Goal: Task Accomplishment & Management: Complete application form

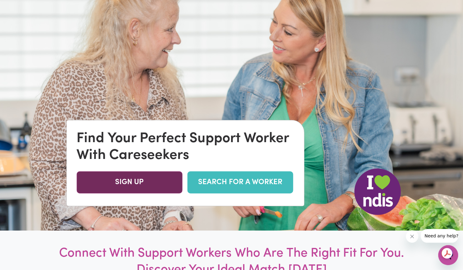
click at [124, 183] on link "SIGN UP" at bounding box center [130, 182] width 106 height 22
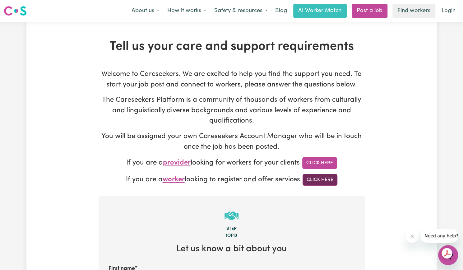
click at [315, 181] on link "Click Here" at bounding box center [320, 180] width 35 height 12
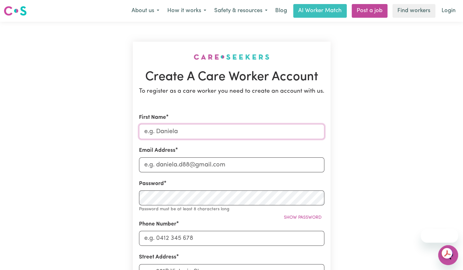
click at [183, 128] on input "First Name" at bounding box center [231, 131] width 185 height 15
type input "Anmol"
type input "anmolrana9686@gmail.com"
type input "0468363983"
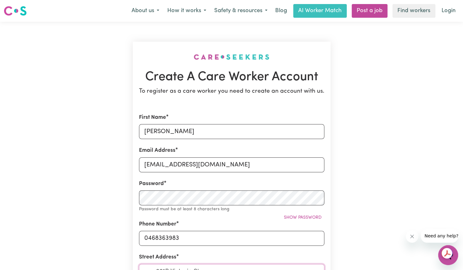
type input "7 cantor street"
click at [183, 207] on small "Password must be at least 8 characters long" at bounding box center [184, 209] width 91 height 5
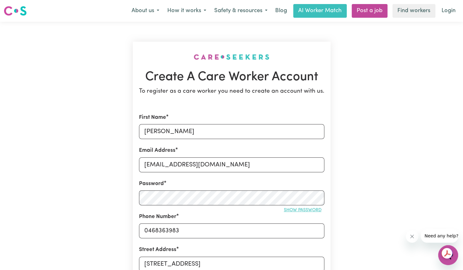
click at [302, 206] on button "Show password" at bounding box center [302, 210] width 43 height 10
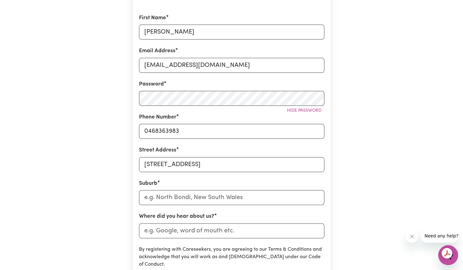
scroll to position [100, 0]
click at [201, 194] on input "text" at bounding box center [231, 197] width 185 height 15
type input "&"
type input "7"
type input "fra"
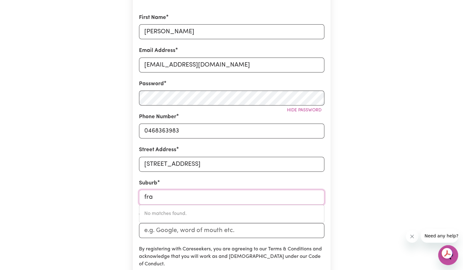
type input "fraHNS, South Australia, 5238"
type input "fras"
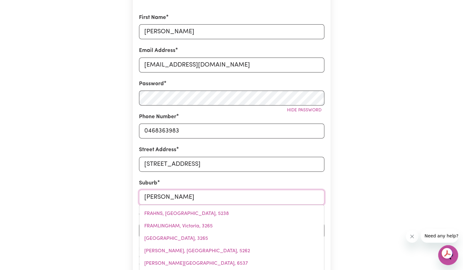
type input "fraser"
type input "fraser, Australian Capital Territory, 2615"
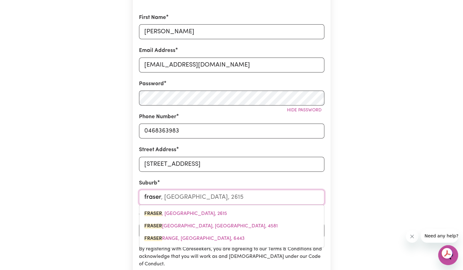
type input "fraser"
type input "fraser ISLAND, Queensland, 4581"
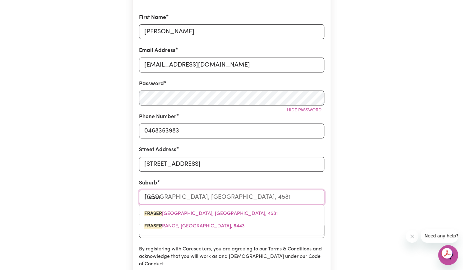
type input "fraser r"
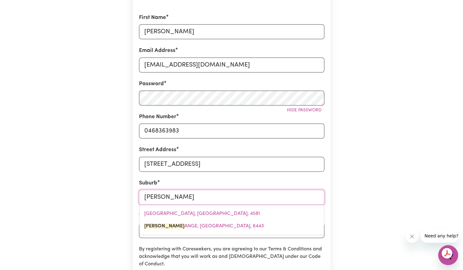
type input "fraser rANGE, Western Australia, 6443"
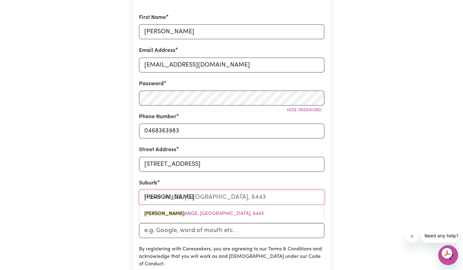
type input "fraser ri"
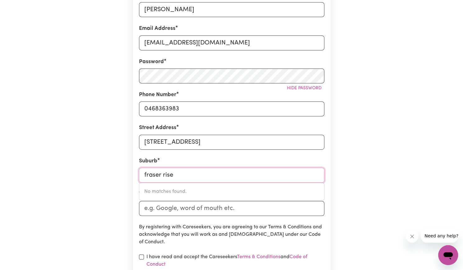
scroll to position [122, 0]
type input "f"
type input "car"
type input "carABAN, Western Australia, 6041"
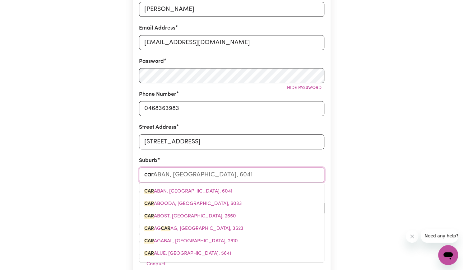
type input "caro"
type input "caroli"
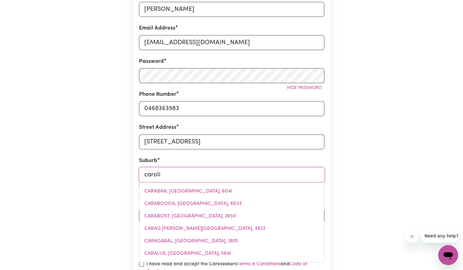
type input "caroliNE, South Australia, 5291"
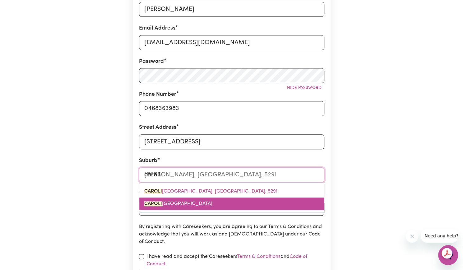
click at [223, 203] on link "CAROLI NE SPRINGS, Victoria, 3023" at bounding box center [231, 204] width 185 height 12
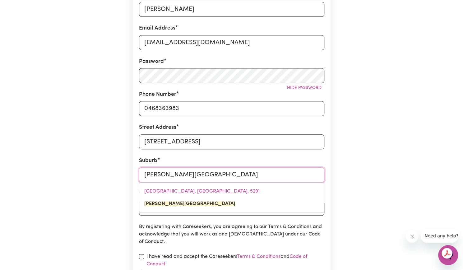
click at [261, 173] on input "CAROLINE SPRINGS, Victoria, 3023" at bounding box center [231, 174] width 185 height 15
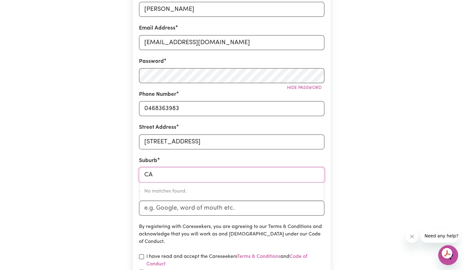
type input "C"
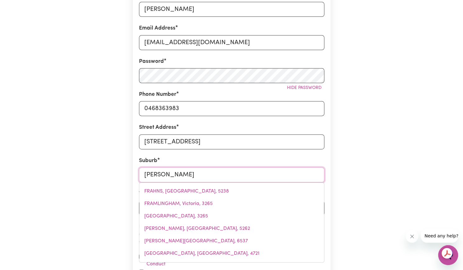
type input "Fraser"
type input "Fraser, Australian Capital Territory, 2615"
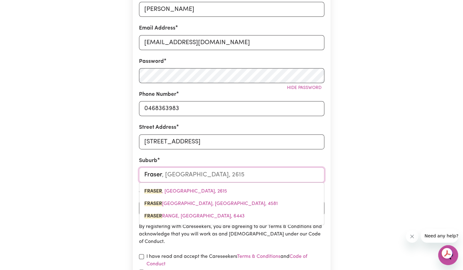
type input "Fraser"
type input "Fraser ISLAND, Queensland, 4581"
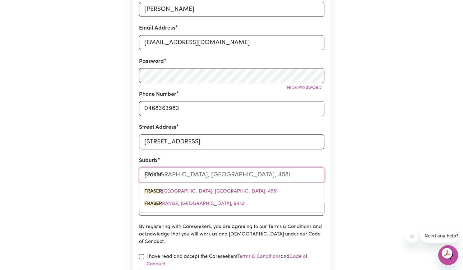
type input "Fraser"
type input "Fraser, Australian Capital Territory, 2615"
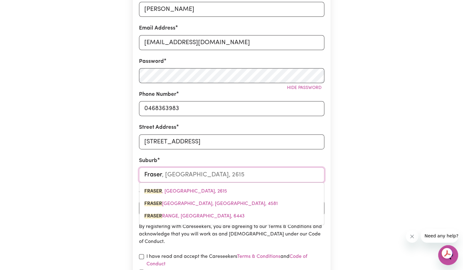
type input "Frase"
type input "FraseR, Australian Capital Territory, 2615"
type input "Fras"
type input "FrasER, Australian Capital Territory, 2615"
type input "Fra"
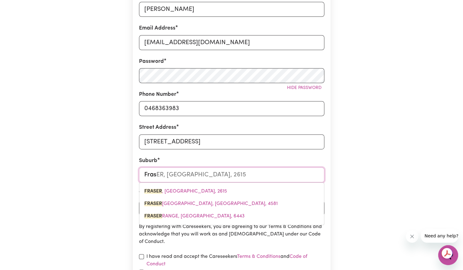
type input "FraSER, Australian Capital Territory, 2615"
type input "Fr"
type input "F"
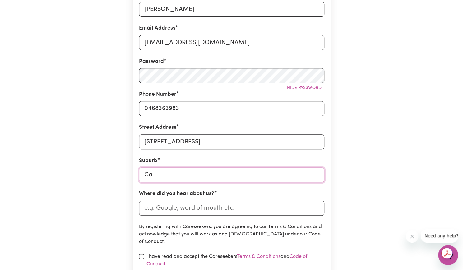
type input "Cat"
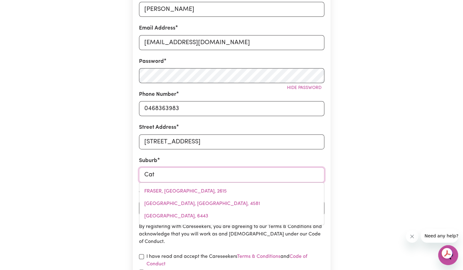
type input "CatABY, Western Australia, 6507"
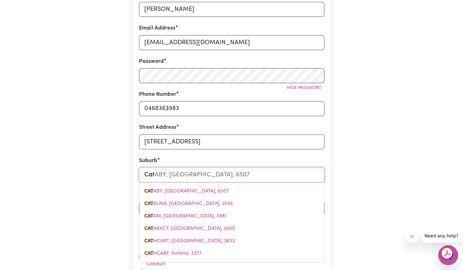
type input "Ca"
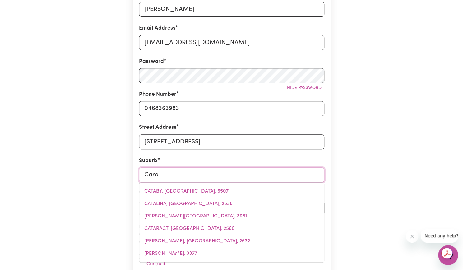
type input "Carol"
type input "CarolE PARK, Queensland, 4300"
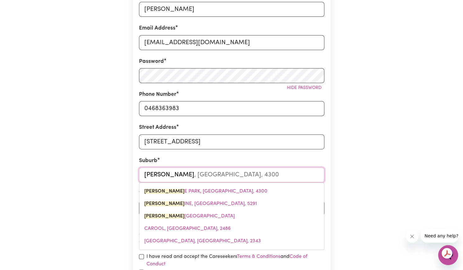
type input "Caroli"
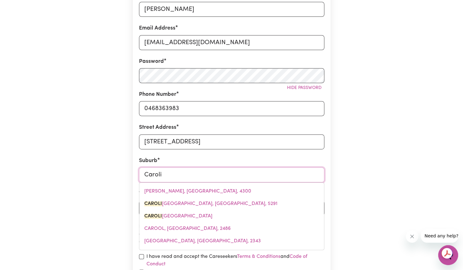
type input "CaroliNE, South Australia, 5291"
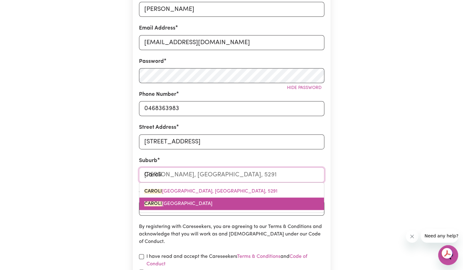
click at [192, 204] on span "CAROLI NE SPRINGS, Victoria, 3023" at bounding box center [178, 203] width 68 height 5
type input "CAROLINE SPRINGS, Victoria, 3023"
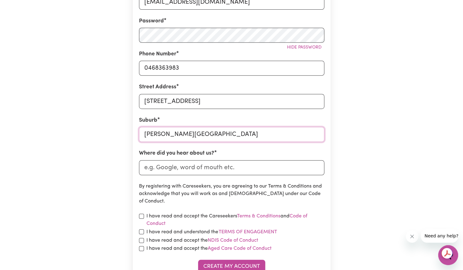
scroll to position [163, 0]
click at [187, 167] on input "Where did you hear about us?" at bounding box center [231, 167] width 185 height 15
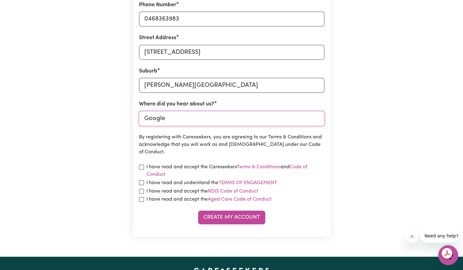
scroll to position [217, 0]
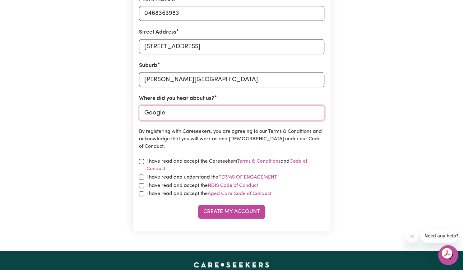
type input "Google"
click at [139, 160] on input "checkbox" at bounding box center [141, 161] width 5 height 5
checkbox input "true"
click at [143, 175] on input "checkbox" at bounding box center [141, 177] width 5 height 5
checkbox input "true"
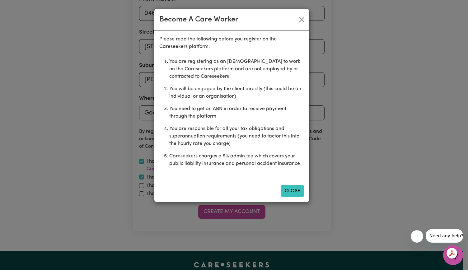
click at [287, 193] on button "Close" at bounding box center [293, 191] width 24 height 12
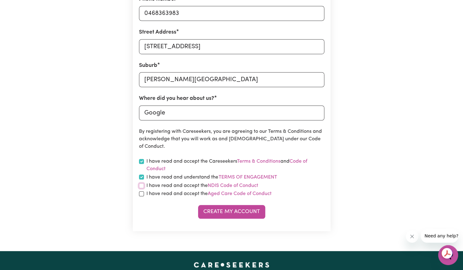
click at [141, 186] on input "checkbox" at bounding box center [141, 185] width 5 height 5
checkbox input "true"
click at [141, 193] on input "checkbox" at bounding box center [141, 193] width 5 height 5
checkbox input "true"
click at [226, 210] on button "Create My Account" at bounding box center [231, 212] width 67 height 14
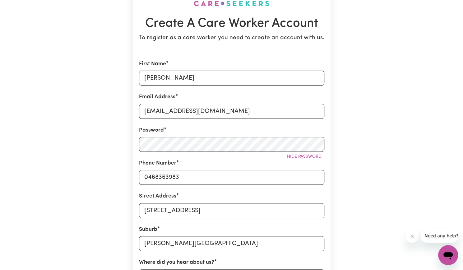
scroll to position [0, 0]
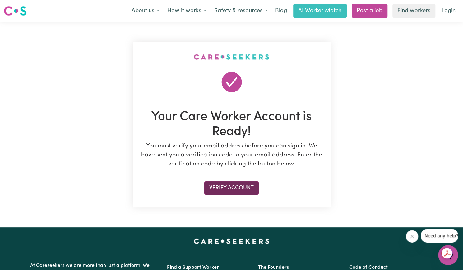
click at [246, 189] on button "Verify Account" at bounding box center [231, 188] width 55 height 14
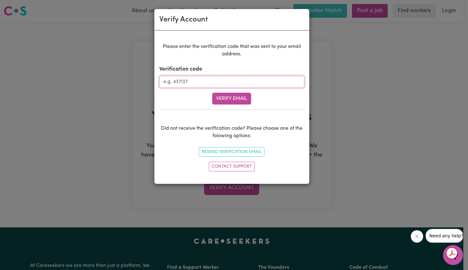
click at [196, 85] on input "Verification code" at bounding box center [231, 82] width 145 height 12
type input "314471"
click at [217, 93] on button "Verify Email" at bounding box center [231, 99] width 39 height 12
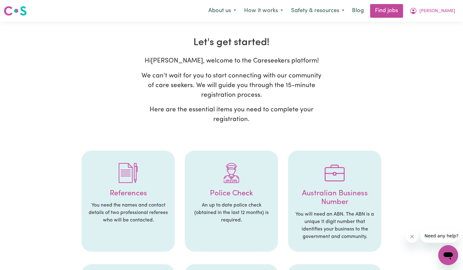
click at [131, 197] on h4 "References" at bounding box center [128, 193] width 81 height 9
click at [122, 163] on img at bounding box center [128, 173] width 20 height 20
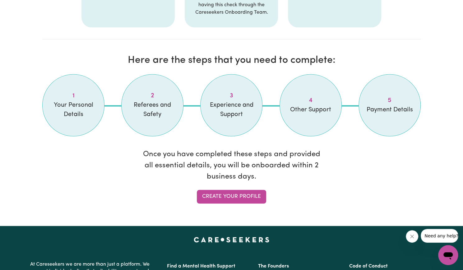
scroll to position [480, 0]
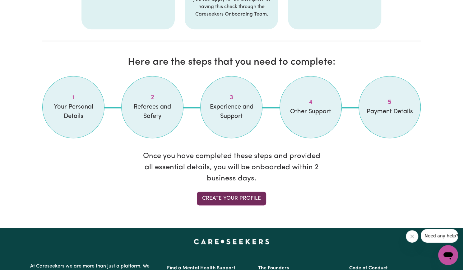
click at [227, 196] on link "Create your profile" at bounding box center [231, 199] width 69 height 14
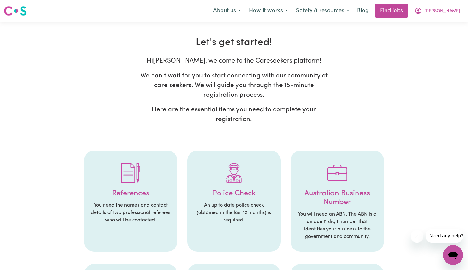
select select "Studying a healthcare related degree or qualification"
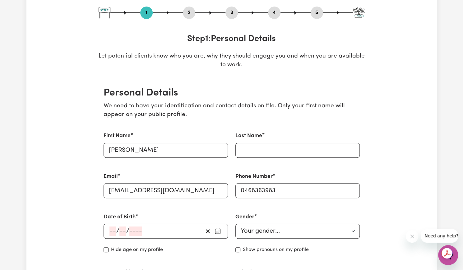
scroll to position [69, 0]
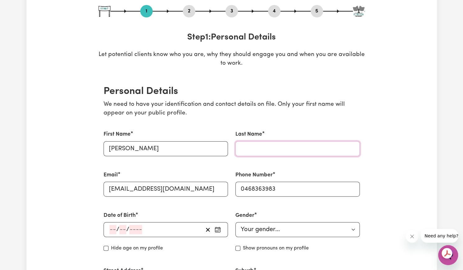
click at [256, 147] on input "Last Name" at bounding box center [297, 148] width 124 height 15
type input "Rana"
click at [125, 231] on input "number" at bounding box center [122, 229] width 7 height 9
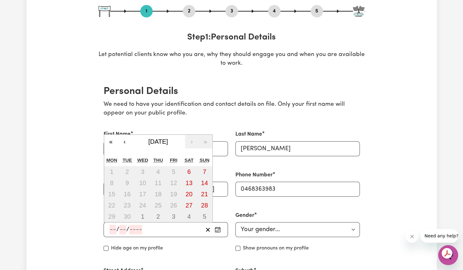
click at [113, 228] on input "number" at bounding box center [112, 229] width 7 height 9
type input "19"
type input "03"
type input "200"
type input "2005-03-19"
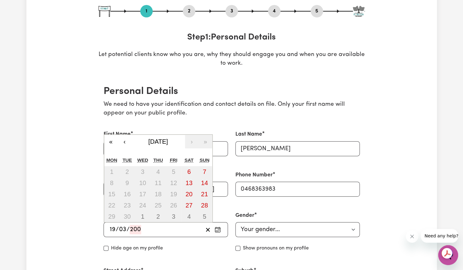
type input "3"
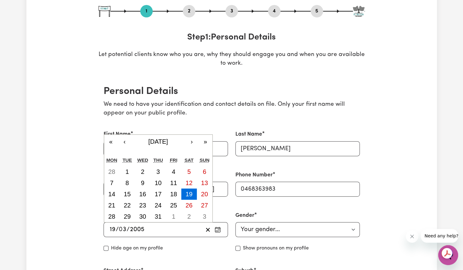
type input "2005"
click at [210, 251] on div "Hide age on my profile" at bounding box center [166, 248] width 124 height 7
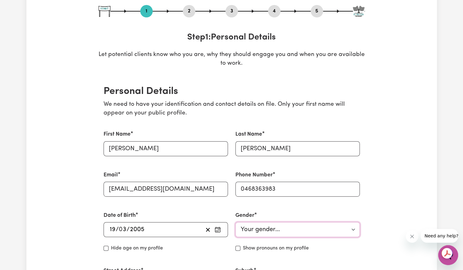
click at [268, 235] on select "Your gender... Female Male Non-binary Other Prefer not to say" at bounding box center [297, 229] width 124 height 15
select select "male"
click at [235, 222] on select "Your gender... Female Male Non-binary Other Prefer not to say" at bounding box center [297, 229] width 124 height 15
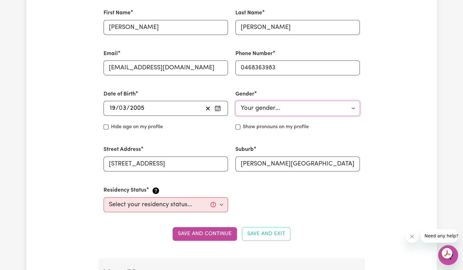
scroll to position [192, 0]
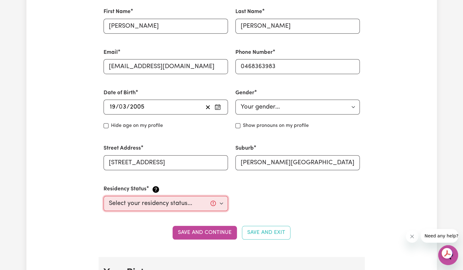
click at [216, 207] on select "Select your residency status... Australian citizen Australian PR Temporary Work…" at bounding box center [166, 203] width 124 height 15
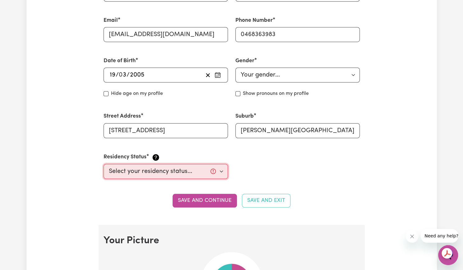
scroll to position [226, 0]
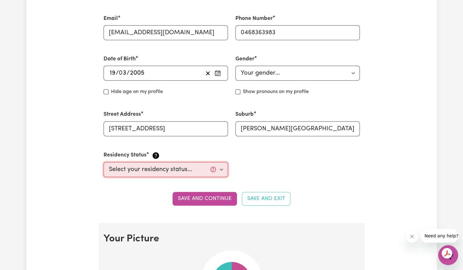
click at [217, 164] on select "Select your residency status... Australian citizen Australian PR Temporary Work…" at bounding box center [166, 169] width 124 height 15
select select "Student Visa"
click at [104, 162] on select "Select your residency status... Australian citizen Australian PR Temporary Work…" at bounding box center [166, 169] width 124 height 15
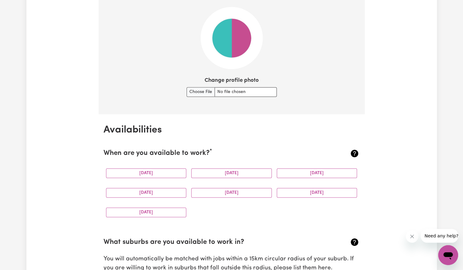
scroll to position [469, 0]
click at [205, 88] on input "Change profile photo" at bounding box center [232, 92] width 90 height 10
click at [201, 92] on input "Change profile photo" at bounding box center [232, 92] width 90 height 10
type input "C:\fakepath\My photo.jpeg"
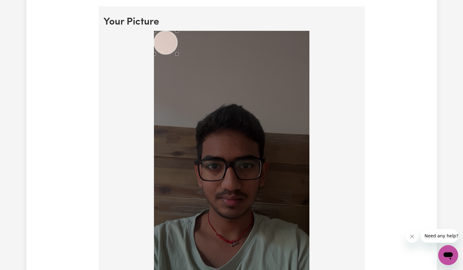
scroll to position [441, 0]
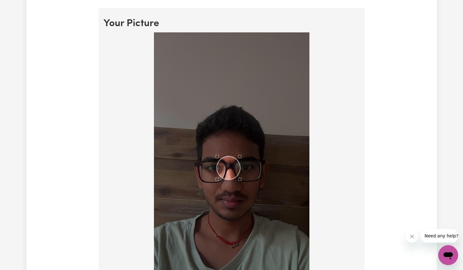
click at [235, 175] on div "Use the arrow keys to move the crop selection area" at bounding box center [228, 167] width 23 height 23
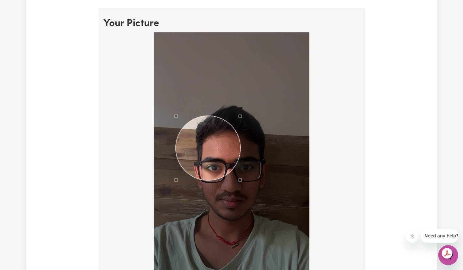
click at [282, 119] on img at bounding box center [232, 170] width 156 height 277
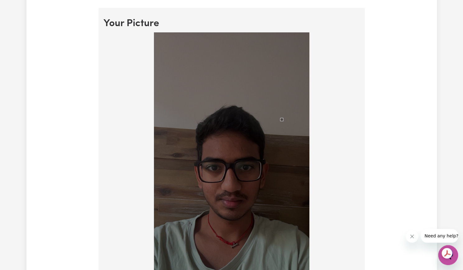
click at [238, 119] on img at bounding box center [232, 170] width 156 height 277
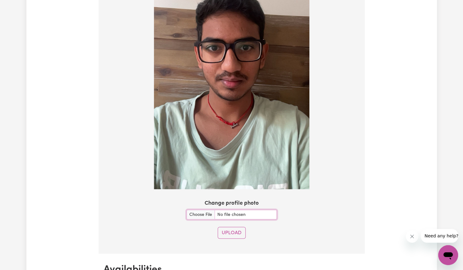
scroll to position [561, 0]
click at [231, 228] on button "Upload" at bounding box center [232, 232] width 28 height 12
select select "null"
select select
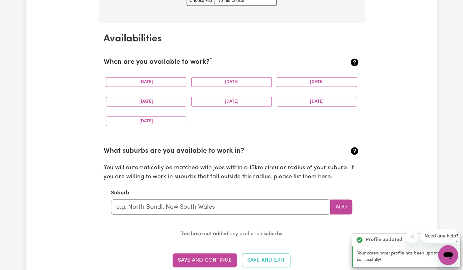
scroll to position [560, 0]
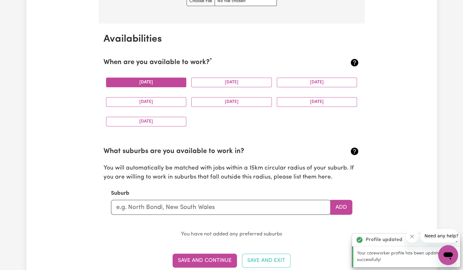
click at [165, 83] on button "Monday" at bounding box center [146, 82] width 81 height 10
click at [221, 78] on button "Tuesday" at bounding box center [231, 82] width 81 height 10
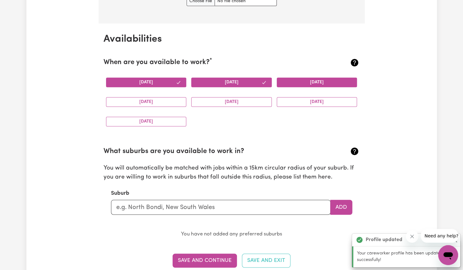
click at [307, 82] on button "Wednesday" at bounding box center [317, 82] width 81 height 10
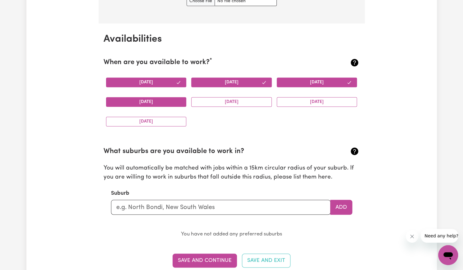
click at [161, 97] on button "Thursday" at bounding box center [146, 102] width 81 height 10
click at [245, 97] on button "Friday" at bounding box center [231, 102] width 81 height 10
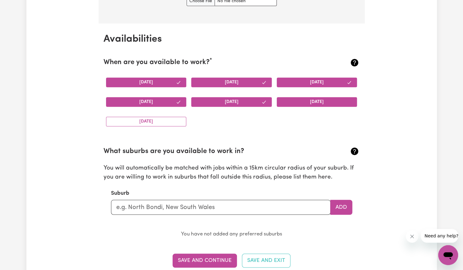
click at [310, 97] on button "Saturday" at bounding box center [317, 102] width 81 height 10
click at [145, 119] on button "Sunday" at bounding box center [146, 122] width 81 height 10
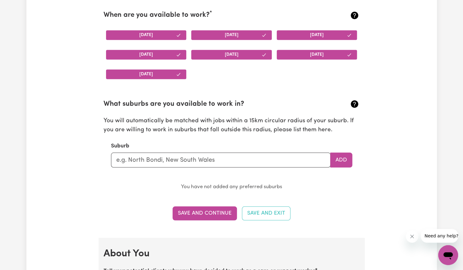
scroll to position [607, 0]
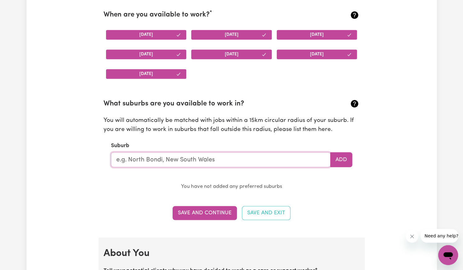
click at [212, 158] on input "text" at bounding box center [221, 159] width 220 height 15
type input "F"
type input "car"
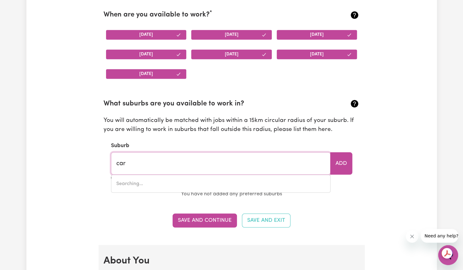
type input "carABAN, Western Australia, 6041"
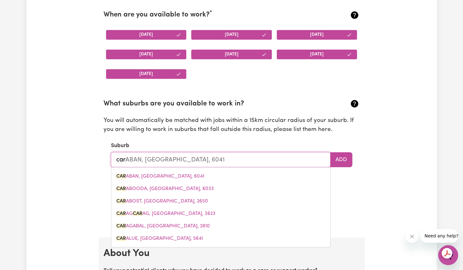
type input "caro"
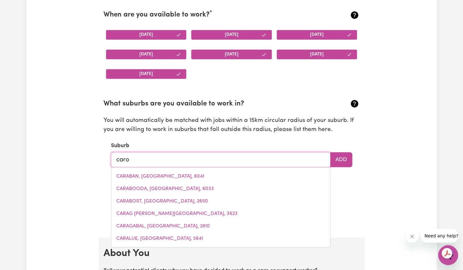
type input "carol"
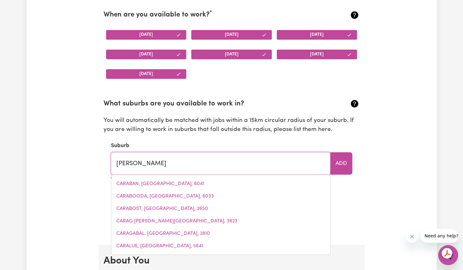
type input "carolE PARK, Queensland, 4300"
type input "caroli"
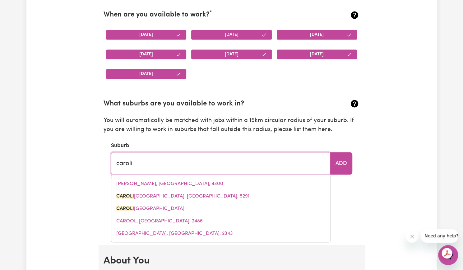
type input "caroliNE, South Australia, 5291"
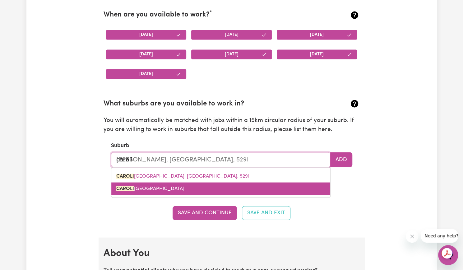
click at [167, 193] on link "CAROLI NE SPRINGS, Victoria, 3023" at bounding box center [220, 188] width 219 height 12
type input "CAROLINE SPRINGS, Victoria, 3023"
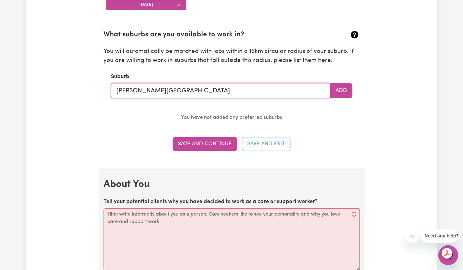
scroll to position [783, 0]
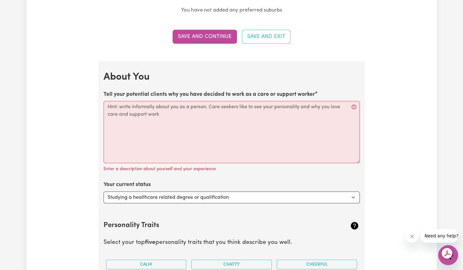
type input "CAROLINE SPRINGS, Victoria, 3023"
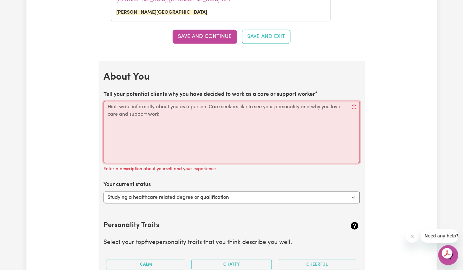
click at [148, 115] on textarea "Tell your potential clients why you have decided to work as a care or support w…" at bounding box center [232, 132] width 256 height 62
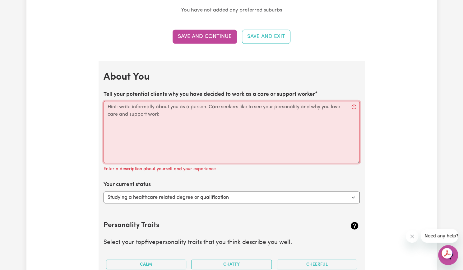
paste textarea "Dedicated and compassionate Disability Support Worker with experience assisting…"
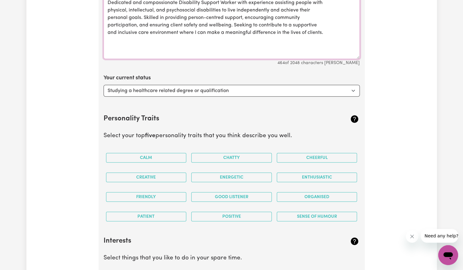
scroll to position [888, 0]
type textarea "Dedicated and compassionate Disability Support Worker with experience assisting…"
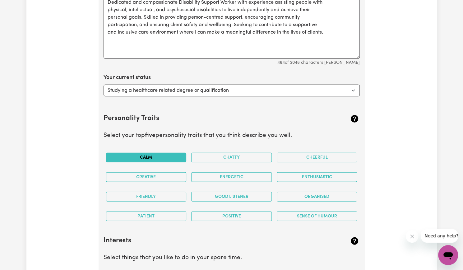
click at [171, 156] on button "Calm" at bounding box center [146, 158] width 81 height 10
click at [230, 153] on button "Chatty" at bounding box center [231, 158] width 81 height 10
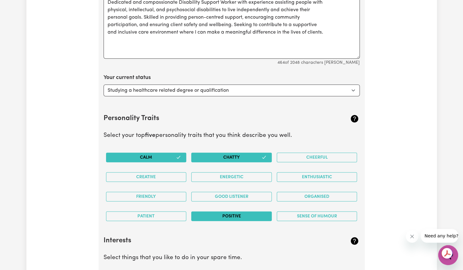
click at [252, 214] on button "Positive" at bounding box center [231, 217] width 81 height 10
click at [168, 212] on button "Patient" at bounding box center [146, 217] width 81 height 10
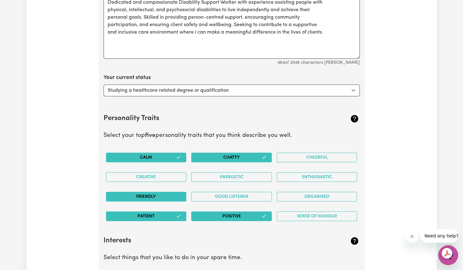
click at [159, 192] on button "Friendly" at bounding box center [146, 197] width 81 height 10
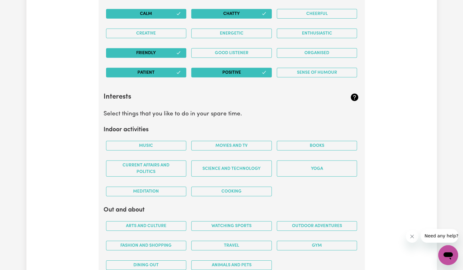
scroll to position [1033, 0]
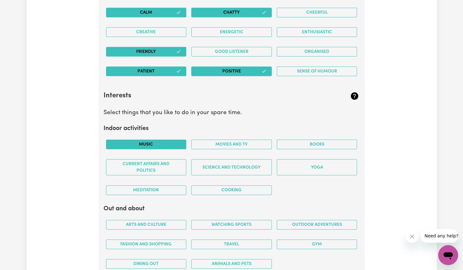
click at [168, 144] on button "Music" at bounding box center [146, 145] width 81 height 10
click at [232, 191] on button "Cooking" at bounding box center [231, 190] width 81 height 10
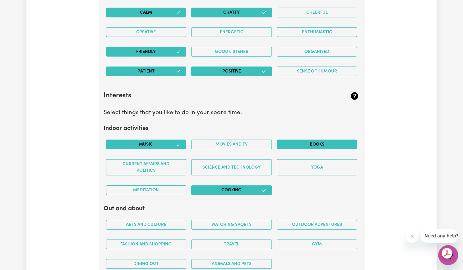
click at [312, 142] on button "Books" at bounding box center [317, 145] width 81 height 10
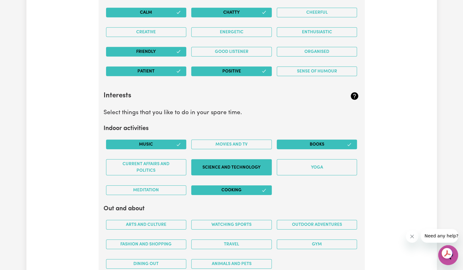
click at [245, 162] on button "Science and Technology" at bounding box center [231, 167] width 81 height 16
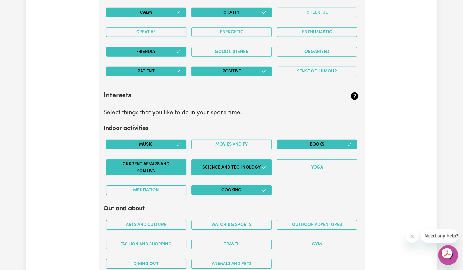
click at [167, 167] on button "Current Affairs and Politics" at bounding box center [146, 167] width 81 height 16
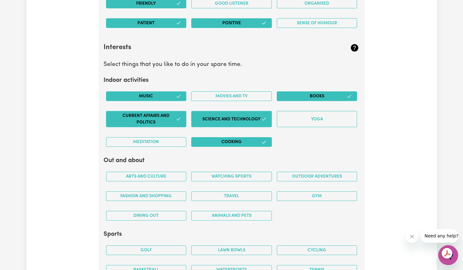
scroll to position [1085, 0]
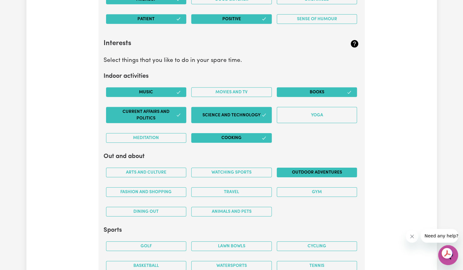
click at [302, 168] on button "Outdoor adventures" at bounding box center [317, 173] width 81 height 10
click at [234, 209] on button "Animals and pets" at bounding box center [231, 212] width 81 height 10
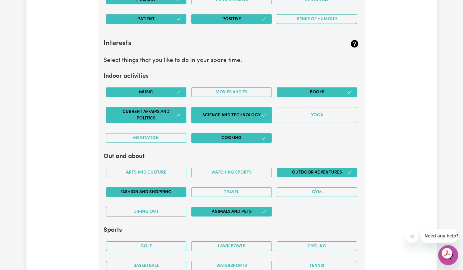
click at [170, 189] on button "Fashion and shopping" at bounding box center [146, 192] width 81 height 10
click at [168, 169] on button "Arts and Culture" at bounding box center [146, 173] width 81 height 10
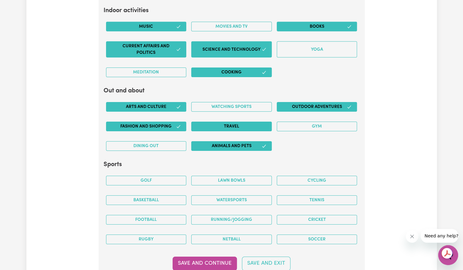
scroll to position [1152, 0]
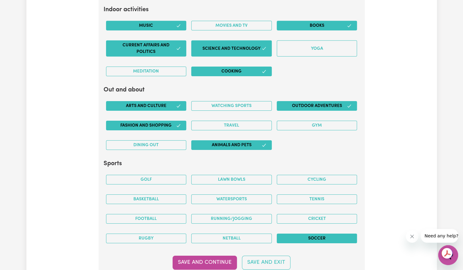
click at [320, 235] on button "Soccer" at bounding box center [317, 239] width 81 height 10
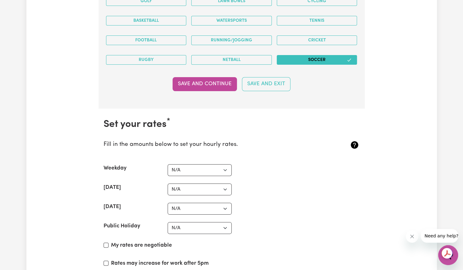
scroll to position [1341, 0]
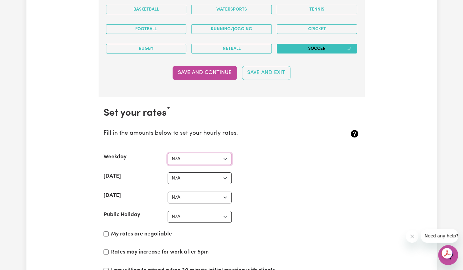
click at [226, 153] on select "N/A $37 $38 $39 $40 $41 $42 $43 $44 $45 $46 $47 $48 $49 $50 $51 $52 $53 $54 $55…" at bounding box center [200, 159] width 64 height 12
select select "42"
click at [168, 153] on select "N/A $37 $38 $39 $40 $41 $42 $43 $44 $45 $46 $47 $48 $49 $50 $51 $52 $53 $54 $55…" at bounding box center [200, 159] width 64 height 12
click at [201, 172] on select "N/A $37 $38 $39 $40 $41 $42 $43 $44 $45 $46 $47 $48 $49 $50 $51 $52 $53 $54 $55…" at bounding box center [200, 178] width 64 height 12
click at [168, 172] on select "N/A $37 $38 $39 $40 $41 $42 $43 $44 $45 $46 $47 $48 $49 $50 $51 $52 $53 $54 $55…" at bounding box center [200, 178] width 64 height 12
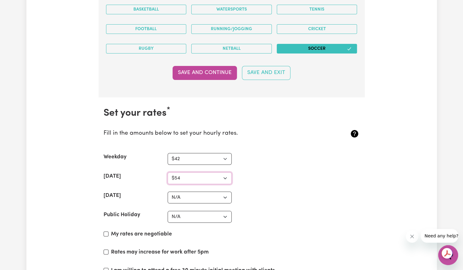
click at [187, 172] on select "N/A $37 $38 $39 $40 $41 $42 $43 $44 $45 $46 $47 $48 $49 $50 $51 $52 $53 $54 $55…" at bounding box center [200, 178] width 64 height 12
select select "57"
click at [168, 172] on select "N/A $37 $38 $39 $40 $41 $42 $43 $44 $45 $46 $47 $48 $49 $50 $51 $52 $53 $54 $55…" at bounding box center [200, 178] width 64 height 12
click at [192, 157] on select "N/A $37 $38 $39 $40 $41 $42 $43 $44 $45 $46 $47 $48 $49 $50 $51 $52 $53 $54 $55…" at bounding box center [200, 159] width 64 height 12
select select "41"
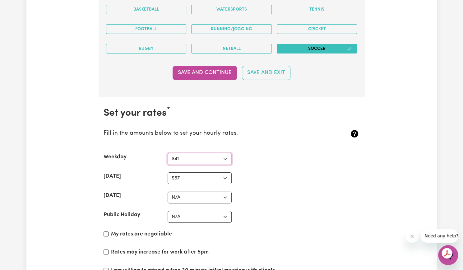
click at [168, 153] on select "N/A $37 $38 $39 $40 $41 $42 $43 $44 $45 $46 $47 $48 $49 $50 $51 $52 $53 $54 $55…" at bounding box center [200, 159] width 64 height 12
click at [191, 175] on select "N/A $37 $38 $39 $40 $41 $42 $43 $44 $45 $46 $47 $48 $49 $50 $51 $52 $53 $54 $55…" at bounding box center [200, 178] width 64 height 12
select select "55"
click at [168, 172] on select "N/A $37 $38 $39 $40 $41 $42 $43 $44 $45 $46 $47 $48 $49 $50 $51 $52 $53 $54 $55…" at bounding box center [200, 178] width 64 height 12
click at [191, 192] on select "N/A $37 $38 $39 $40 $41 $42 $43 $44 $45 $46 $47 $48 $49 $50 $51 $52 $53 $54 $55…" at bounding box center [200, 198] width 64 height 12
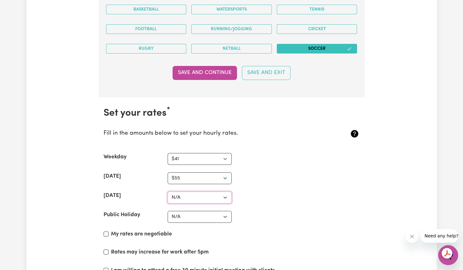
select select "65"
click at [168, 192] on select "N/A $37 $38 $39 $40 $41 $42 $43 $44 $45 $46 $47 $48 $49 $50 $51 $52 $53 $54 $55…" at bounding box center [200, 198] width 64 height 12
click at [192, 212] on select "N/A $37 $38 $39 $40 $41 $42 $43 $44 $45 $46 $47 $48 $49 $50 $51 $52 $53 $54 $55…" at bounding box center [200, 217] width 64 height 12
select select "91"
click at [168, 211] on select "N/A $37 $38 $39 $40 $41 $42 $43 $44 $45 $46 $47 $48 $49 $50 $51 $52 $53 $54 $55…" at bounding box center [200, 217] width 64 height 12
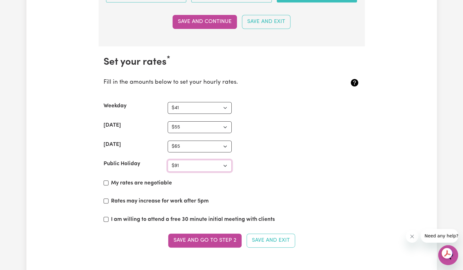
scroll to position [1396, 0]
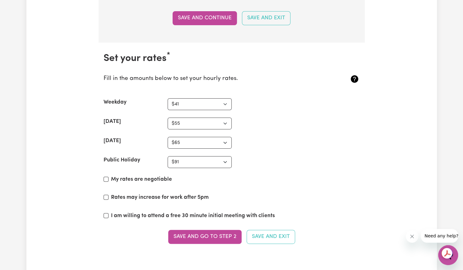
click at [133, 175] on label "My rates are negotiable" at bounding box center [141, 179] width 61 height 8
click at [109, 177] on input "My rates are negotiable" at bounding box center [106, 179] width 5 height 5
checkbox input "true"
click at [137, 194] on label "Rates may increase for work after 5pm" at bounding box center [160, 197] width 98 height 8
click at [109, 195] on input "Rates may increase for work after 5pm" at bounding box center [106, 197] width 5 height 5
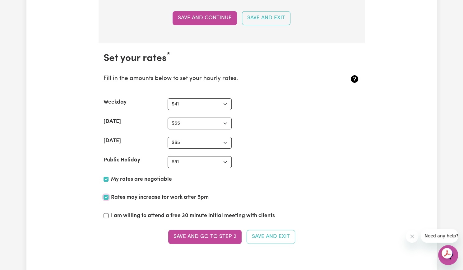
checkbox input "true"
click at [228, 231] on button "Save and go to Step 2" at bounding box center [204, 237] width 73 height 14
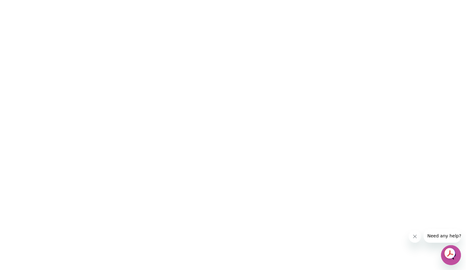
scroll to position [0, 0]
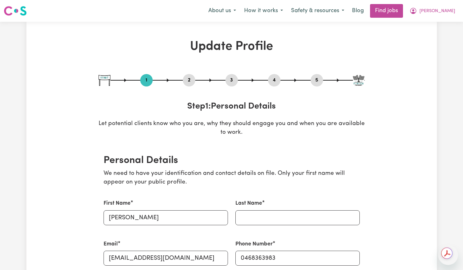
select select "Studying a healthcare related degree or qualification"
select select "41"
select select "55"
select select "65"
select select "91"
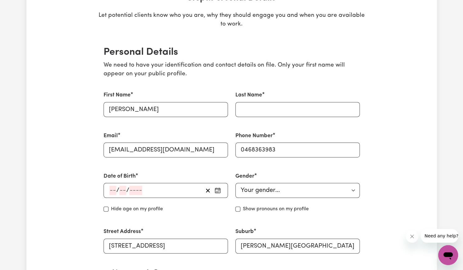
scroll to position [108, 0]
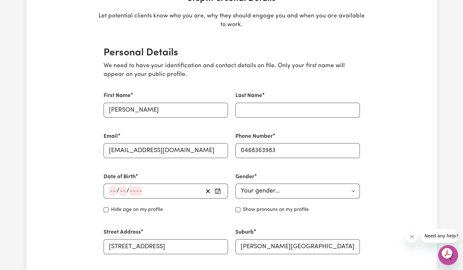
click at [146, 199] on div "Date of Birth / / Hide age Hide age on my profile" at bounding box center [166, 192] width 132 height 55
click at [147, 196] on div "/ /" at bounding box center [166, 191] width 124 height 15
click at [137, 189] on input "number" at bounding box center [135, 190] width 13 height 9
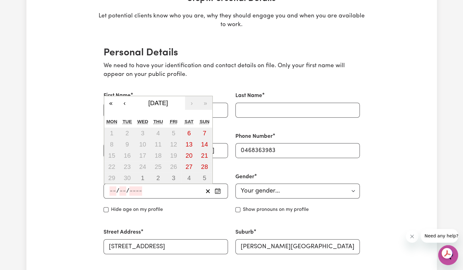
click at [114, 188] on input "number" at bounding box center [112, 190] width 7 height 9
type input "19"
type input "03"
type input "2004"
type input "2004-03-19"
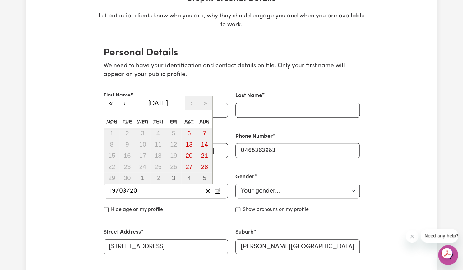
type input "3"
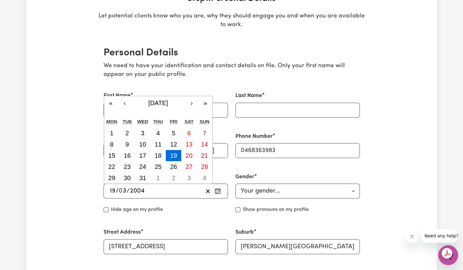
type input "200"
type input "2005-03-19"
type input "2005"
click at [271, 184] on select "Your gender... Female Male Non-binary Other Prefer not to say" at bounding box center [297, 191] width 124 height 15
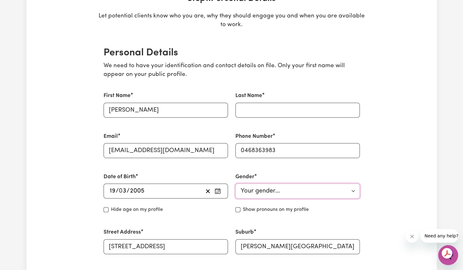
select select "male"
click at [235, 184] on select "Your gender... Female Male Non-binary Other Prefer not to say" at bounding box center [297, 191] width 124 height 15
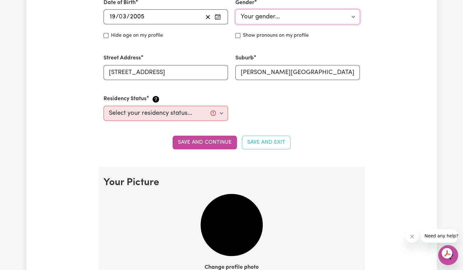
scroll to position [289, 0]
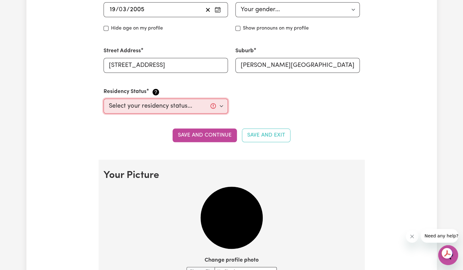
click at [224, 105] on select "Select your residency status... Australian citizen Australian PR Temporary Work…" at bounding box center [166, 106] width 124 height 15
select select "Student Visa"
click at [104, 99] on select "Select your residency status... Australian citizen Australian PR Temporary Work…" at bounding box center [166, 106] width 124 height 15
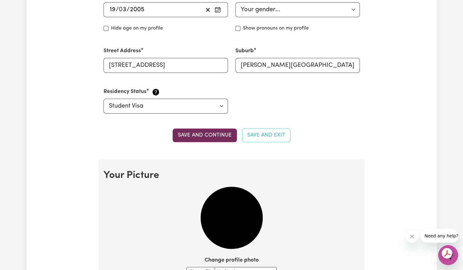
click at [201, 131] on button "Save and continue" at bounding box center [205, 135] width 64 height 14
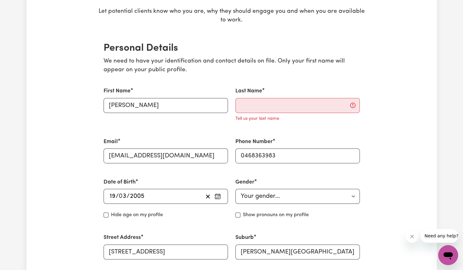
scroll to position [95, 0]
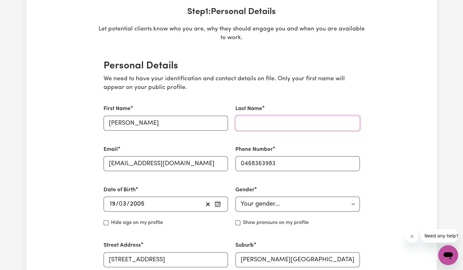
click at [266, 116] on input "Last Name" at bounding box center [297, 123] width 124 height 15
type input "Rana"
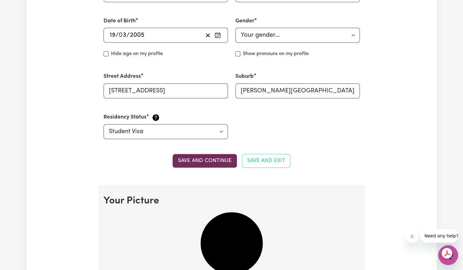
scroll to position [264, 0]
click at [200, 161] on button "Save and continue" at bounding box center [205, 161] width 64 height 14
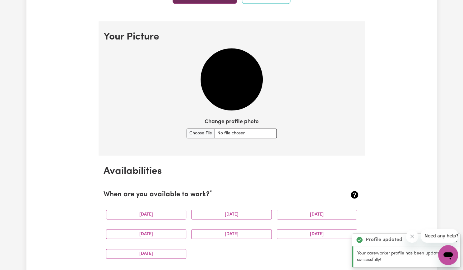
scroll to position [448, 0]
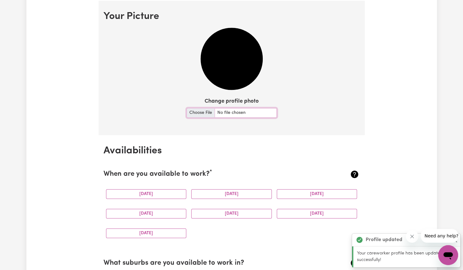
click at [203, 111] on input "Change profile photo" at bounding box center [232, 113] width 90 height 10
type input "C:\fakepath\My photo.jpeg"
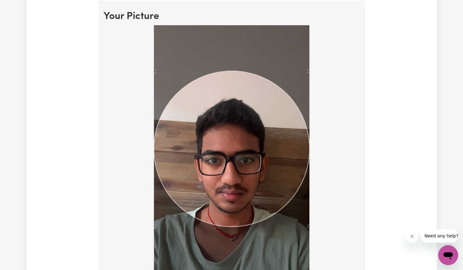
click at [231, 135] on div "Use the arrow keys to move the crop selection area" at bounding box center [232, 149] width 156 height 156
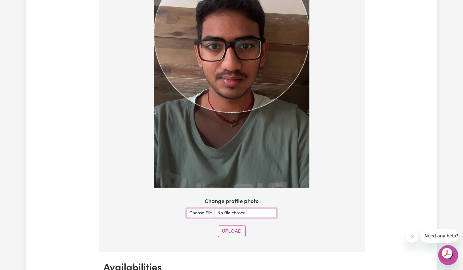
scroll to position [586, 0]
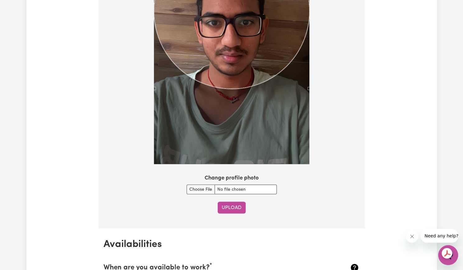
click at [233, 206] on button "Upload" at bounding box center [232, 208] width 28 height 12
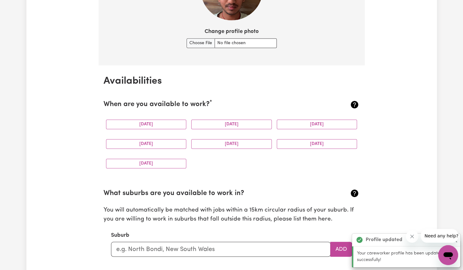
scroll to position [519, 0]
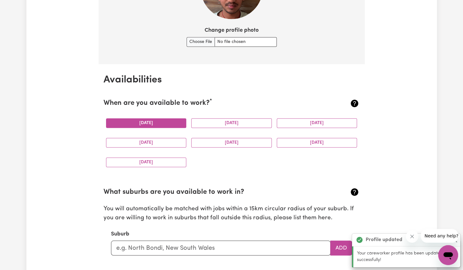
click at [178, 124] on button "Monday" at bounding box center [146, 123] width 81 height 10
click at [222, 128] on div "Tuesday" at bounding box center [232, 123] width 86 height 20
click at [235, 122] on button "Tuesday" at bounding box center [231, 123] width 81 height 10
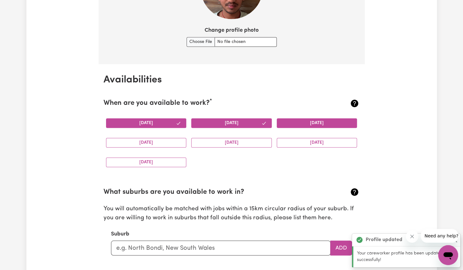
click at [305, 123] on button "Wednesday" at bounding box center [317, 123] width 81 height 10
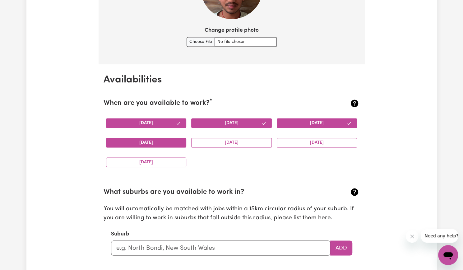
click at [152, 139] on button "Thursday" at bounding box center [146, 143] width 81 height 10
click at [218, 147] on button "Friday" at bounding box center [231, 143] width 81 height 10
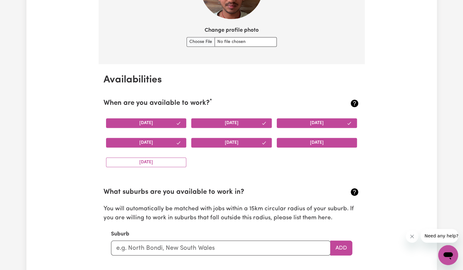
click at [319, 146] on button "Saturday" at bounding box center [317, 143] width 81 height 10
click at [171, 163] on button "Sunday" at bounding box center [146, 162] width 81 height 10
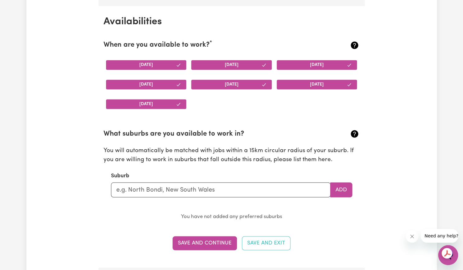
scroll to position [577, 0]
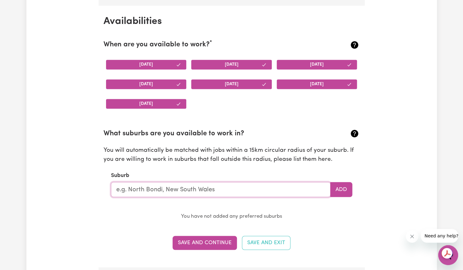
click at [188, 188] on input "text" at bounding box center [221, 189] width 220 height 15
type input "F"
type input "car"
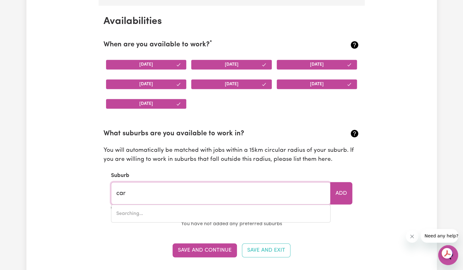
type input "carABAN, Western Australia, 6041"
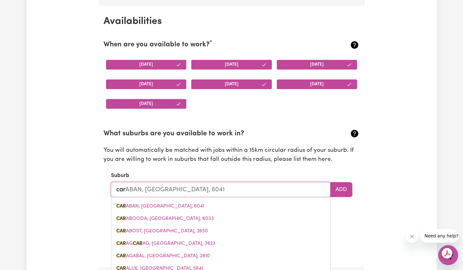
type input "carl"
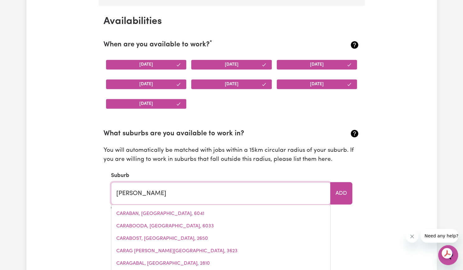
type input "carlAMINDA, New South Wales, 2630"
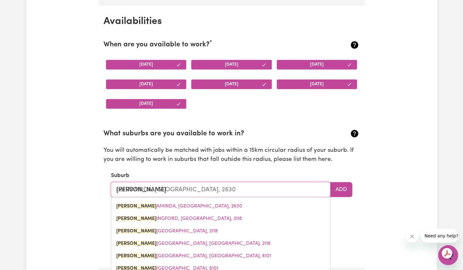
type input "car"
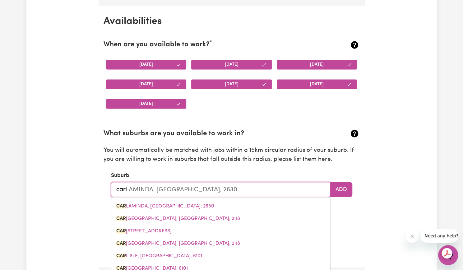
type input "carABAN, Western Australia, 6041"
type input "caro"
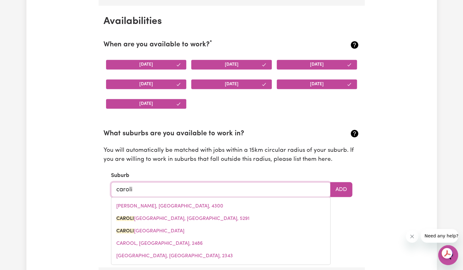
type input "carolin"
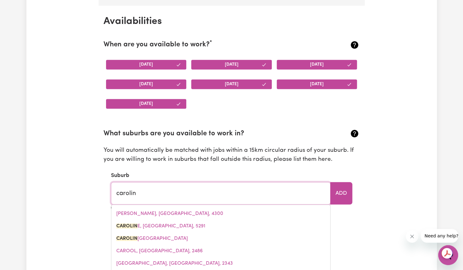
type input "carolinE, South Australia, 5291"
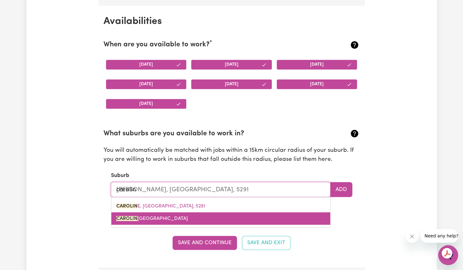
click at [163, 216] on span "CAROLIN E SPRINGS, Victoria, 3023" at bounding box center [152, 218] width 72 height 5
type input "CAROLINE SPRINGS, Victoria, 3023"
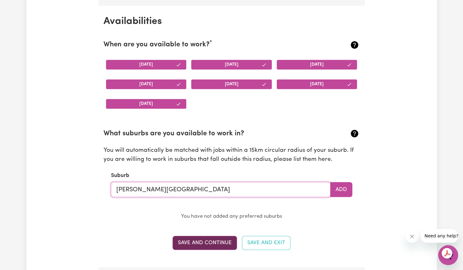
type input "CAROLINE SPRINGS, Victoria, 3023"
click at [219, 240] on button "Save and Continue" at bounding box center [205, 243] width 64 height 14
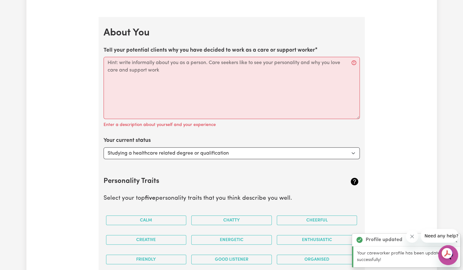
scroll to position [843, 0]
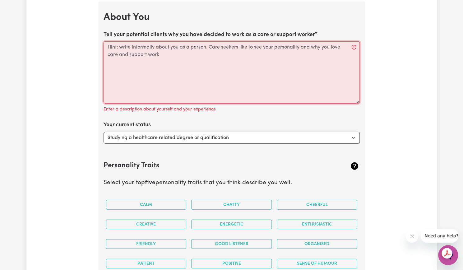
paste textarea "Dedicated and compassionate Disability Support Worker with experience assisting…"
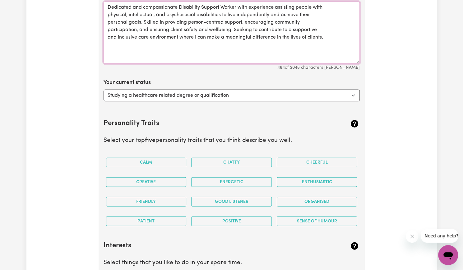
scroll to position [888, 0]
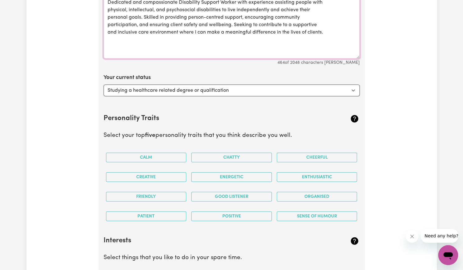
type textarea "Dedicated and compassionate Disability Support Worker with experience assisting…"
click at [197, 92] on select "Select... Studying a healthcare related degree or qualification Studying a non-…" at bounding box center [232, 91] width 256 height 12
click at [202, 75] on div "Your current status Select... Studying a healthcare related degree or qualifica…" at bounding box center [232, 85] width 256 height 22
click at [169, 155] on button "Calm" at bounding box center [146, 158] width 81 height 10
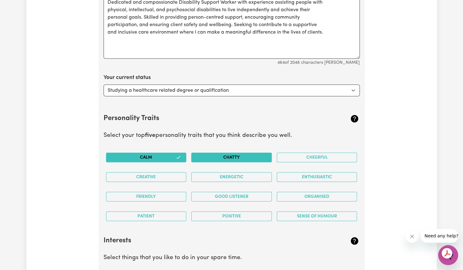
click at [237, 153] on button "Chatty" at bounding box center [231, 158] width 81 height 10
click at [309, 214] on button "Sense of Humour" at bounding box center [317, 217] width 81 height 10
click at [311, 194] on button "Organised" at bounding box center [317, 197] width 81 height 10
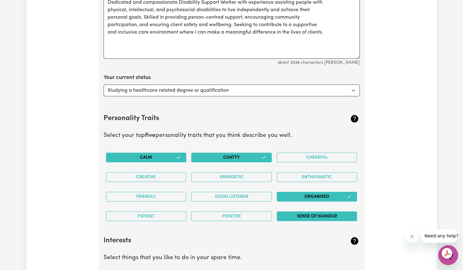
click at [308, 212] on button "Sense of Humour" at bounding box center [317, 217] width 81 height 10
click at [260, 212] on button "Positive" at bounding box center [231, 217] width 81 height 10
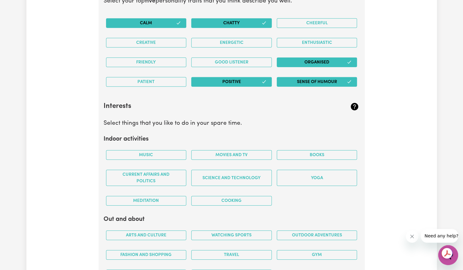
scroll to position [1031, 0]
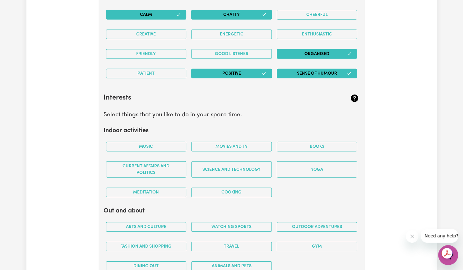
click at [158, 149] on div "Music" at bounding box center [147, 147] width 86 height 20
click at [159, 142] on button "Music" at bounding box center [146, 147] width 81 height 10
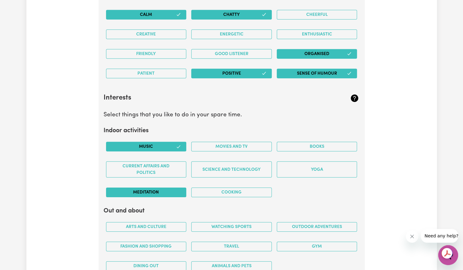
click at [167, 189] on button "Meditation" at bounding box center [146, 193] width 81 height 10
click at [309, 143] on button "Books" at bounding box center [317, 147] width 81 height 10
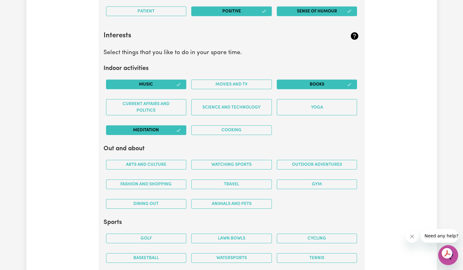
scroll to position [1100, 0]
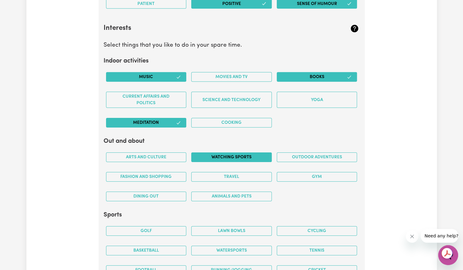
click at [241, 156] on button "Watching sports" at bounding box center [231, 157] width 81 height 10
click at [239, 172] on button "Travel" at bounding box center [231, 177] width 81 height 10
click at [223, 152] on button "Watching sports" at bounding box center [231, 157] width 81 height 10
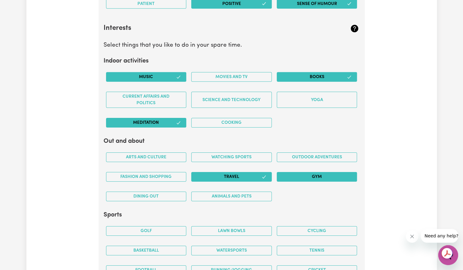
click at [310, 172] on button "Gym" at bounding box center [317, 177] width 81 height 10
click at [305, 155] on button "Outdoor adventures" at bounding box center [317, 157] width 81 height 10
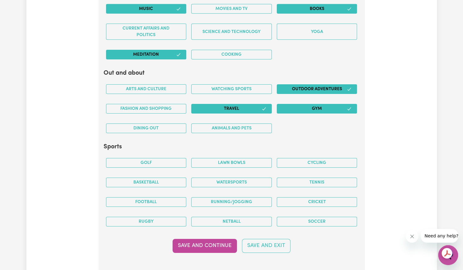
scroll to position [1177, 0]
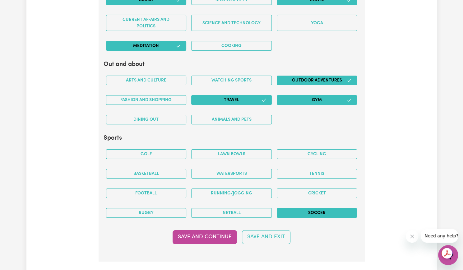
click at [305, 210] on button "Soccer" at bounding box center [317, 213] width 81 height 10
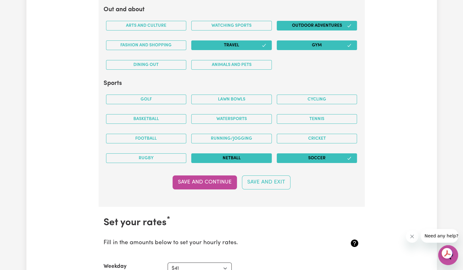
scroll to position [1232, 0]
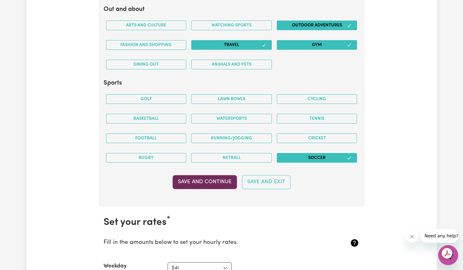
click at [208, 178] on button "Save and Continue" at bounding box center [205, 182] width 64 height 14
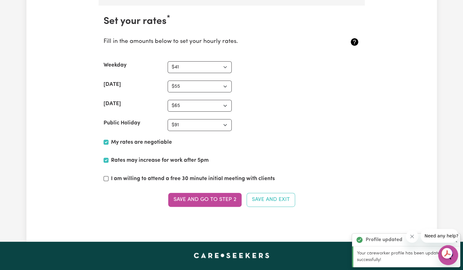
scroll to position [1434, 0]
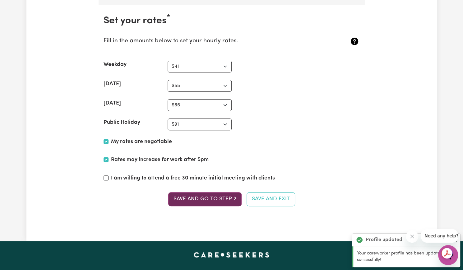
click at [200, 196] on button "Save and go to Step 2" at bounding box center [204, 199] width 73 height 14
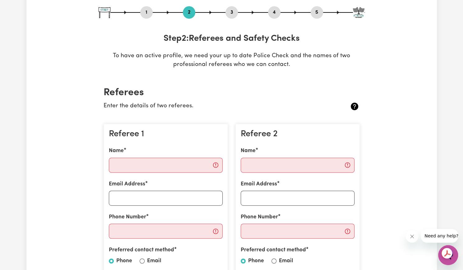
scroll to position [76, 0]
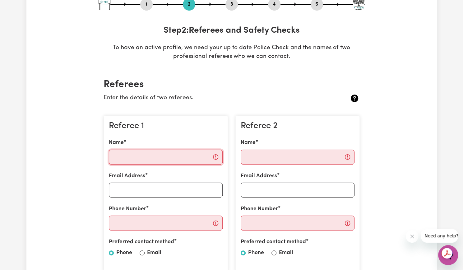
click at [160, 157] on input "Name" at bounding box center [166, 157] width 114 height 15
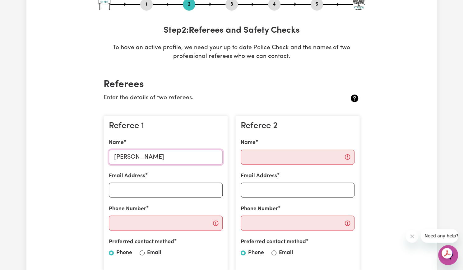
click at [116, 157] on input "gurleen kaur" at bounding box center [166, 157] width 114 height 15
type input "Gurleen kaur"
click at [124, 190] on input "Email Address" at bounding box center [166, 190] width 114 height 15
type input "gurleenkhungura7@gmail.com"
click at [168, 231] on div "Referee 1 Name Gurleen kaur Email Address gurleenkhungura7@gmail.com Phone Numb…" at bounding box center [166, 194] width 124 height 157
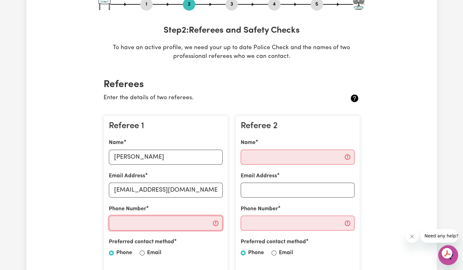
click at [170, 221] on input "Phone Number" at bounding box center [166, 223] width 114 height 15
click at [120, 242] on label "Preferred contact method" at bounding box center [141, 242] width 65 height 8
click at [149, 254] on label "Email" at bounding box center [154, 253] width 14 height 8
click at [145, 254] on input "Email" at bounding box center [142, 252] width 5 height 5
radio input "true"
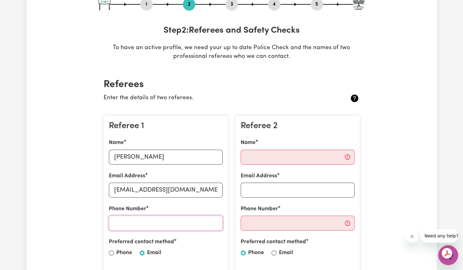
click at [155, 221] on input "Phone Number" at bounding box center [166, 223] width 114 height 15
type input "0426640031"
click at [274, 151] on input "Name" at bounding box center [298, 157] width 114 height 15
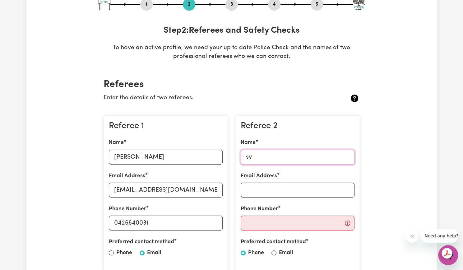
type input "s"
type input "Syed Saffat"
click at [263, 189] on input "Email Address" at bounding box center [298, 190] width 114 height 15
type input "Syed@tascollege.edu.au"
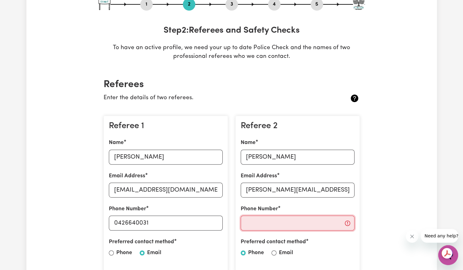
click at [268, 224] on input "Phone Number" at bounding box center [298, 223] width 114 height 15
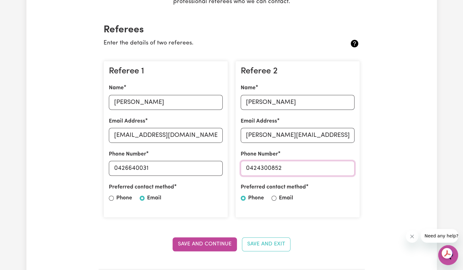
scroll to position [131, 0]
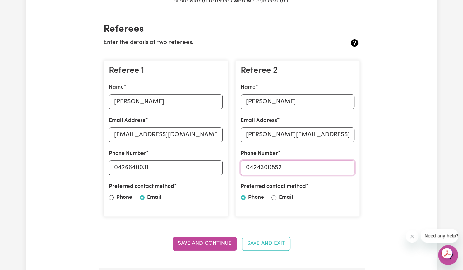
type input "0424300852"
drag, startPoint x: 241, startPoint y: 212, endPoint x: 212, endPoint y: 211, distance: 29.3
click at [212, 211] on div "Referee 1 Name Gurleen kaur Email Address gurleenkhungura7@gmail.com Phone Numb…" at bounding box center [166, 138] width 124 height 157
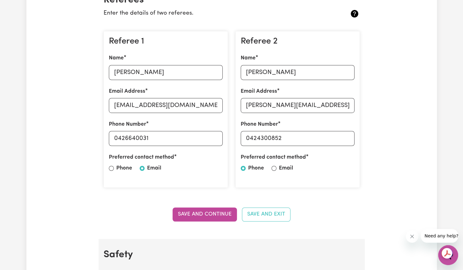
scroll to position [159, 0]
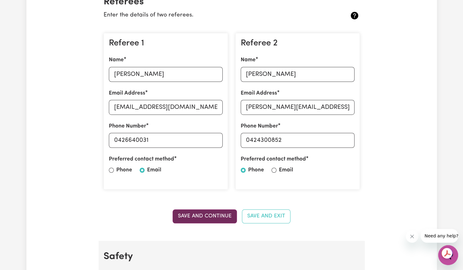
click at [208, 215] on button "Save and Continue" at bounding box center [205, 216] width 64 height 14
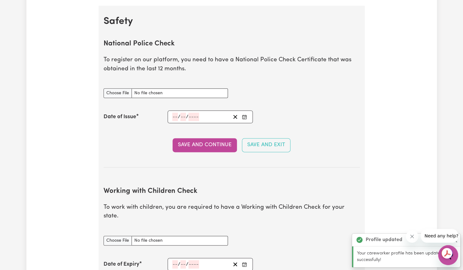
scroll to position [399, 0]
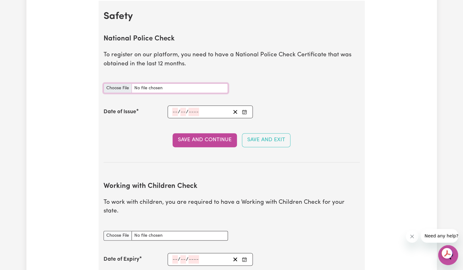
click at [114, 86] on input "National Police Check document" at bounding box center [166, 88] width 124 height 10
type input "C:\fakepath\Police check.pdf"
click at [172, 111] on input "number" at bounding box center [175, 112] width 6 height 8
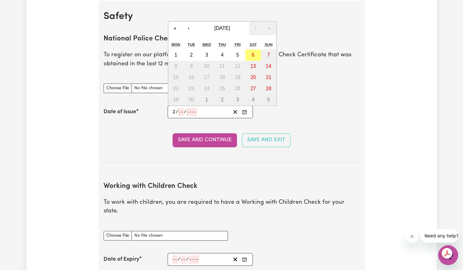
type input "27"
type input "02"
type input "0002-02-27"
type input "2"
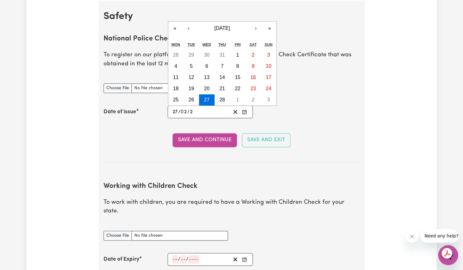
type input "0020-02-27"
type input "20"
type input "0202-02-27"
type input "202"
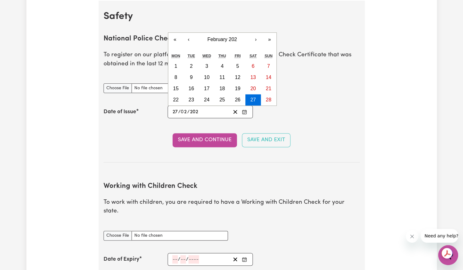
type input "2025-02-27"
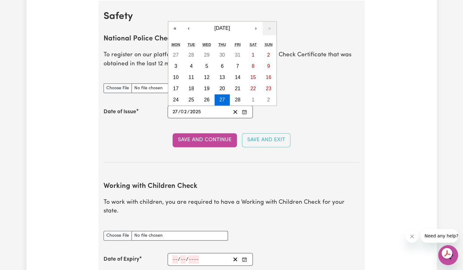
type input "2025"
click at [221, 182] on h2 "Working with Children Check" at bounding box center [232, 186] width 256 height 8
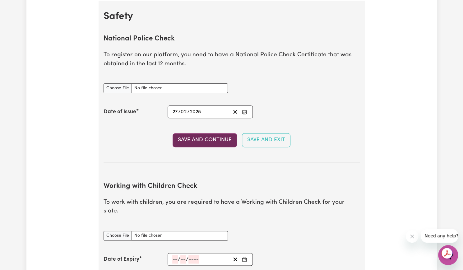
click at [203, 138] on button "Save and Continue" at bounding box center [205, 140] width 64 height 14
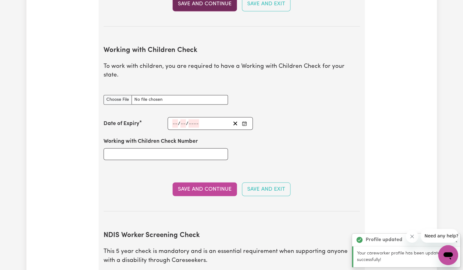
scroll to position [570, 0]
click at [123, 95] on input "Working with Children Check document" at bounding box center [166, 100] width 124 height 10
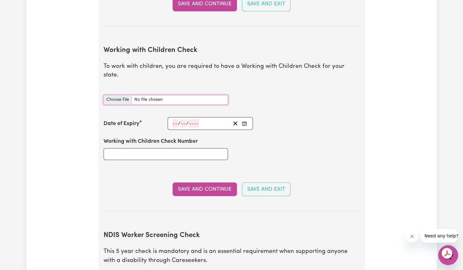
click at [123, 95] on input "Working with Children Check document" at bounding box center [166, 100] width 124 height 10
type input "C:\fakepath\WORKING WITH CHILDREN CHECK.pdf"
click at [176, 119] on input "number" at bounding box center [175, 123] width 6 height 8
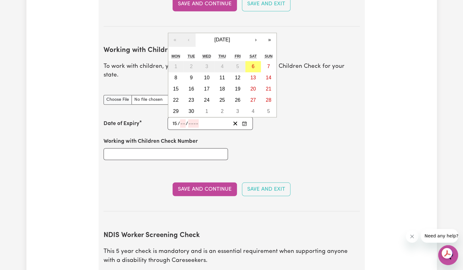
type input "15"
type input "04"
type input "2023"
type input "20230-04-15"
type input "4"
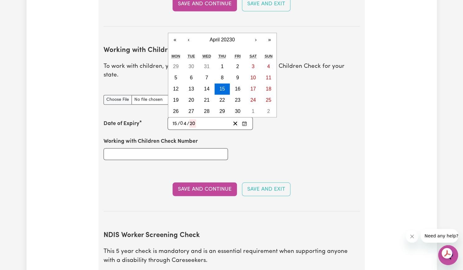
type input "203"
type input "2030-04-15"
type input "2030"
click at [244, 133] on div "Working with Children Check Number" at bounding box center [232, 148] width 264 height 37
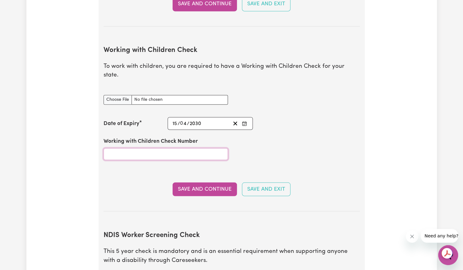
click at [126, 148] on input "Working with Children Check Number" at bounding box center [166, 154] width 124 height 12
type input "3441940A-01"
click at [201, 182] on button "Save and Continue" at bounding box center [205, 189] width 64 height 14
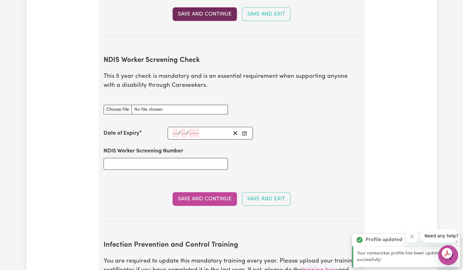
scroll to position [780, 0]
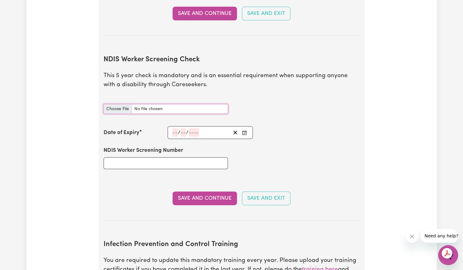
click at [114, 104] on input "NDIS Worker Screening Check document" at bounding box center [166, 109] width 124 height 10
type input "C:\fakepath\NDIS clearance pdf (1).pdf"
click at [172, 128] on input "number" at bounding box center [175, 132] width 6 height 8
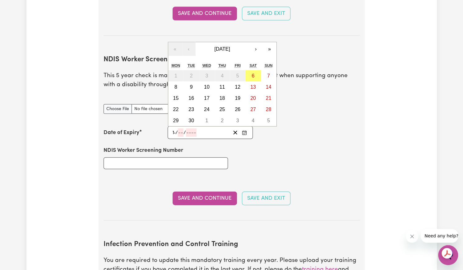
type input "14"
type input "00"
click at [185, 128] on input "00" at bounding box center [183, 132] width 7 height 8
type input "04"
type input "2025"
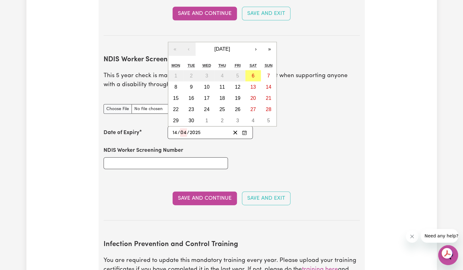
click at [173, 172] on section "NDIS Worker Screening Check This 5 year check is mandatory and is an essential …" at bounding box center [232, 133] width 256 height 175
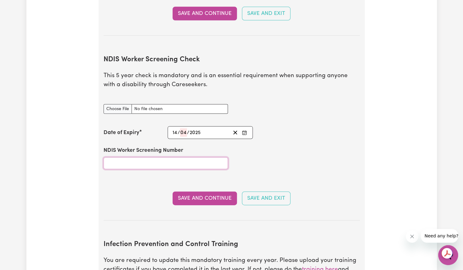
click at [155, 157] on input "NDIS Worker Screening Number" at bounding box center [166, 163] width 124 height 12
type input "82190456"
click at [143, 192] on div "Save and Continue Save and Exit" at bounding box center [232, 199] width 256 height 14
click at [195, 192] on button "Save and Continue" at bounding box center [205, 199] width 64 height 14
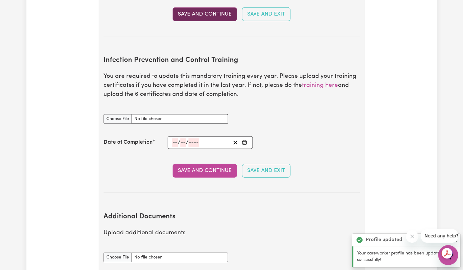
scroll to position [1000, 0]
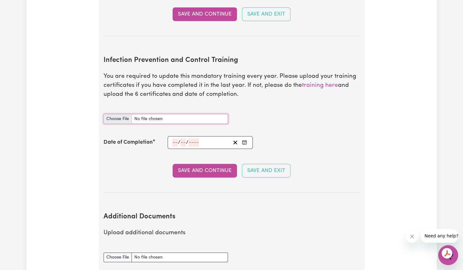
click at [122, 114] on input "Infection Prevention and Control Training document" at bounding box center [166, 119] width 124 height 10
type input "C:\fakepath\certificate for infection control.pdf"
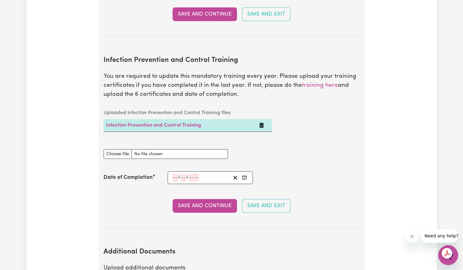
click at [163, 142] on div "Infection Prevention and Control Training document" at bounding box center [166, 150] width 124 height 17
click at [175, 174] on input "number" at bounding box center [175, 178] width 6 height 8
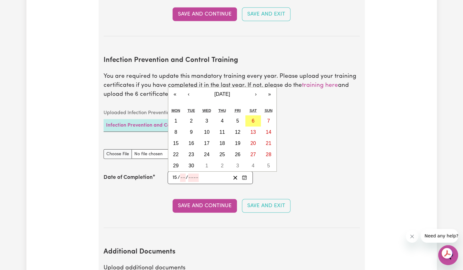
type input "15"
type input "05"
type input "0002-05-15"
type input "5"
type input "2"
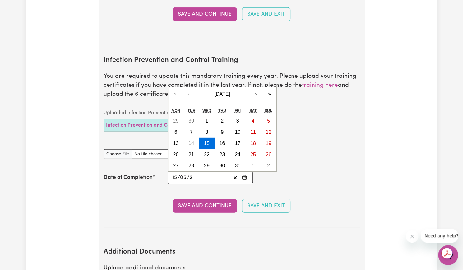
type input "0020-05-15"
type input "20"
type input "0202-05-15"
type input "202"
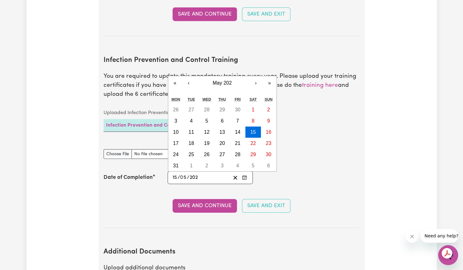
type input "2025-05-15"
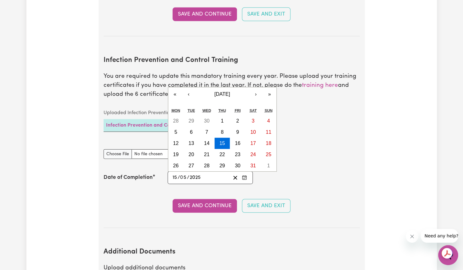
type input "2025"
click at [212, 264] on p "Upload additional documents" at bounding box center [232, 268] width 256 height 9
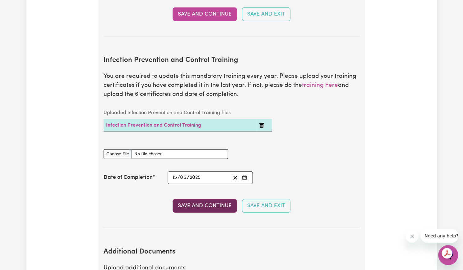
click at [207, 199] on button "Save and Continue" at bounding box center [205, 206] width 64 height 14
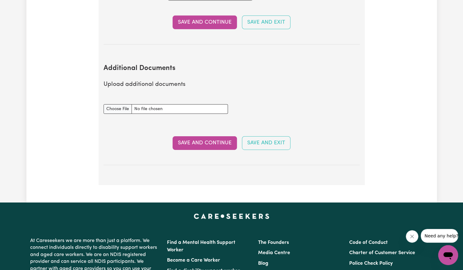
scroll to position [1184, 0]
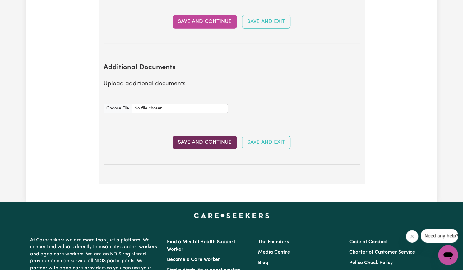
click at [216, 136] on button "Save and Continue" at bounding box center [205, 143] width 64 height 14
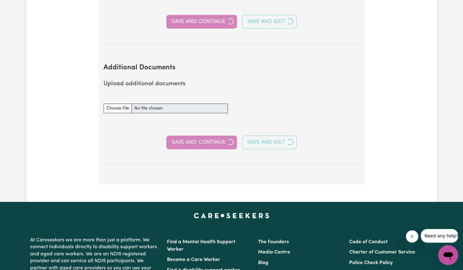
select select "Certificate III (Individual Support)"
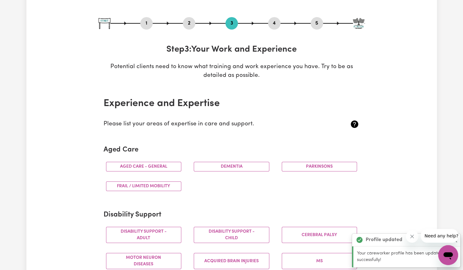
scroll to position [58, 0]
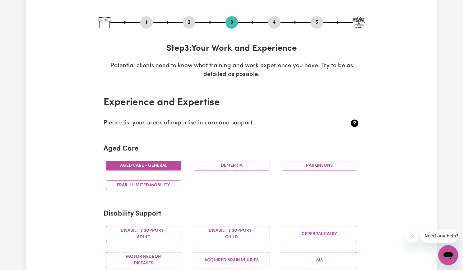
click at [157, 162] on button "Aged care - General" at bounding box center [144, 166] width 76 height 10
click at [233, 164] on button "Dementia" at bounding box center [232, 166] width 76 height 10
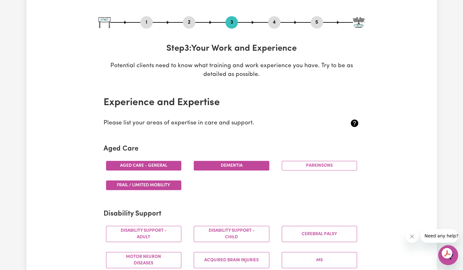
click at [160, 188] on button "Frail / limited mobility" at bounding box center [144, 185] width 76 height 10
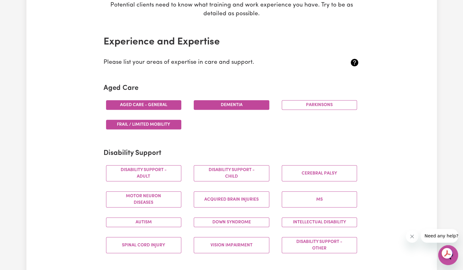
scroll to position [121, 0]
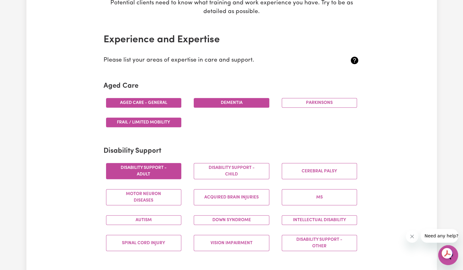
click at [156, 176] on button "Disability support - Adult" at bounding box center [144, 171] width 76 height 16
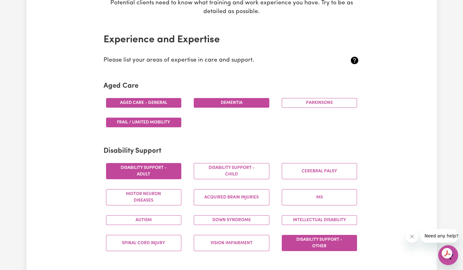
click at [303, 237] on button "Disability support - Other" at bounding box center [320, 243] width 76 height 16
click at [238, 219] on button "Down syndrome" at bounding box center [232, 220] width 76 height 10
click at [209, 143] on section "Disability Support Disability support - Adult Disability support - Child Cerebr…" at bounding box center [232, 201] width 256 height 119
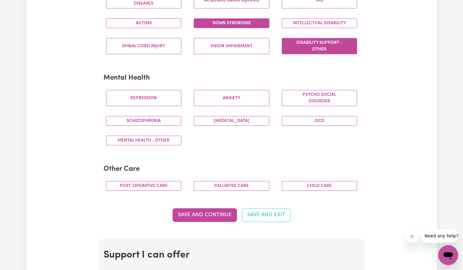
scroll to position [317, 0]
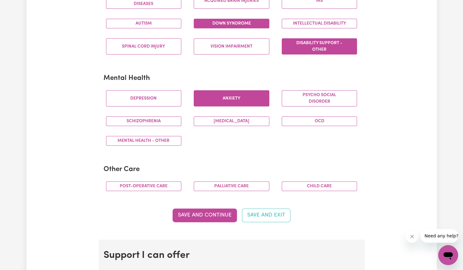
click at [223, 98] on button "Anxiety" at bounding box center [232, 98] width 76 height 16
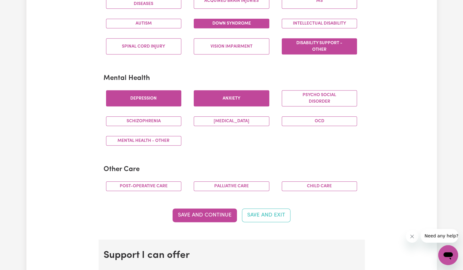
click at [171, 98] on button "Depression" at bounding box center [144, 98] width 76 height 16
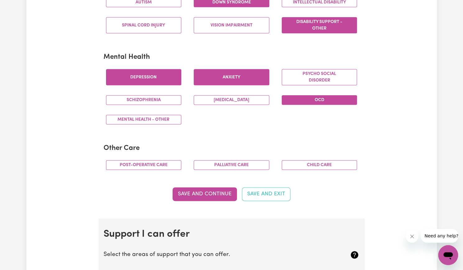
click at [317, 100] on button "OCD" at bounding box center [320, 100] width 76 height 10
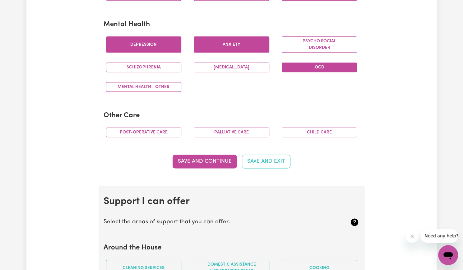
scroll to position [372, 0]
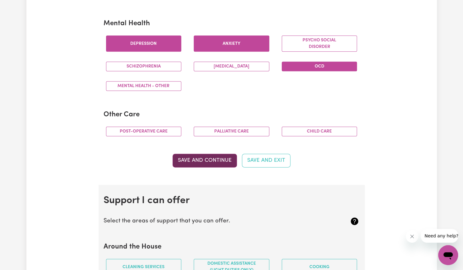
click at [206, 155] on button "Save and Continue" at bounding box center [205, 161] width 64 height 14
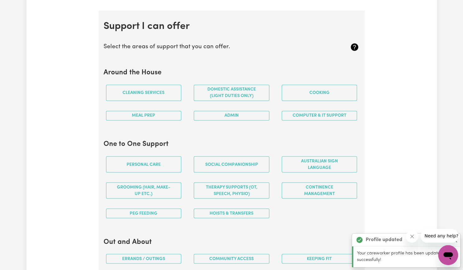
scroll to position [555, 0]
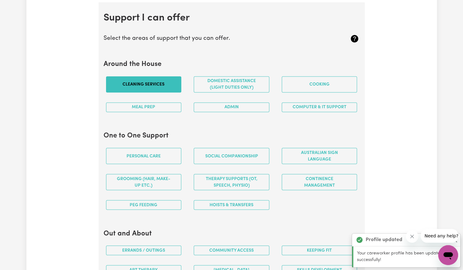
click at [165, 82] on button "Cleaning services" at bounding box center [144, 84] width 76 height 16
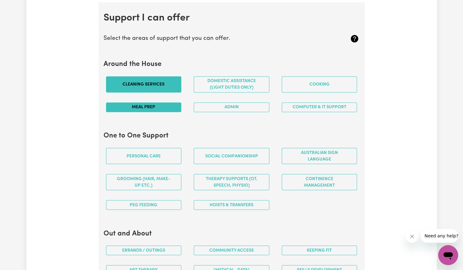
click at [168, 105] on button "Meal prep" at bounding box center [144, 107] width 76 height 10
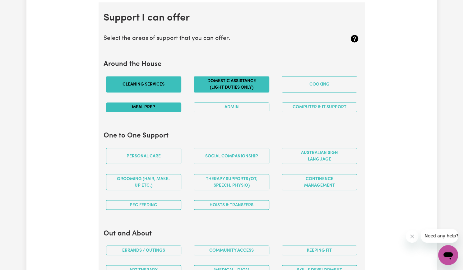
click at [238, 78] on button "Domestic assistance (light duties only)" at bounding box center [232, 84] width 76 height 16
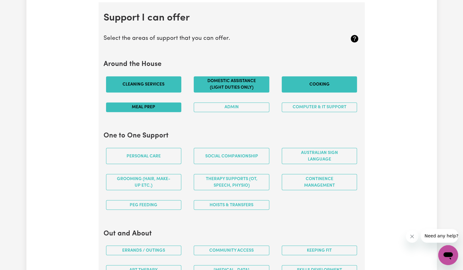
click at [304, 78] on button "Cooking" at bounding box center [320, 84] width 76 height 16
click at [250, 105] on button "Admin" at bounding box center [232, 107] width 76 height 10
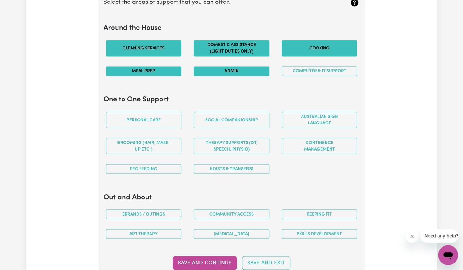
scroll to position [592, 0]
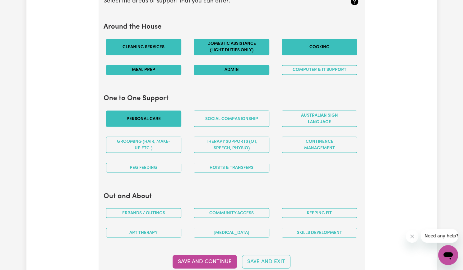
click at [175, 110] on button "Personal care" at bounding box center [144, 118] width 76 height 16
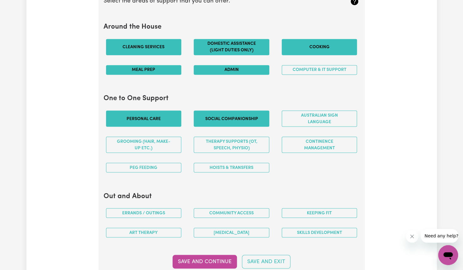
click at [253, 120] on button "Social companionship" at bounding box center [232, 118] width 76 height 16
click at [149, 139] on button "Grooming (hair, make-up etc.)" at bounding box center [144, 145] width 76 height 16
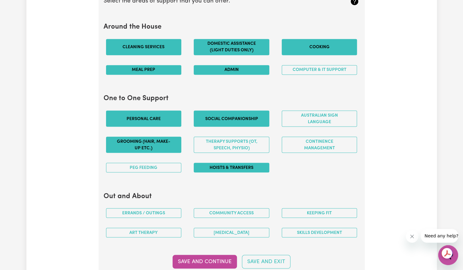
click at [208, 165] on button "Hoists & transfers" at bounding box center [232, 168] width 76 height 10
click at [175, 164] on button "PEG feeding" at bounding box center [144, 168] width 76 height 10
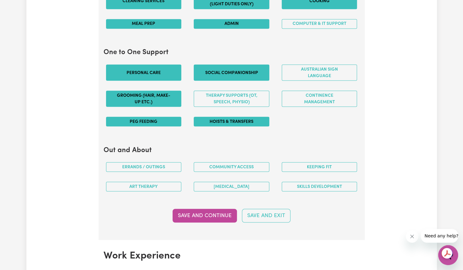
scroll to position [639, 0]
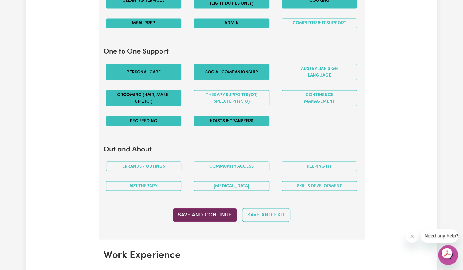
click at [201, 210] on button "Save and Continue" at bounding box center [205, 215] width 64 height 14
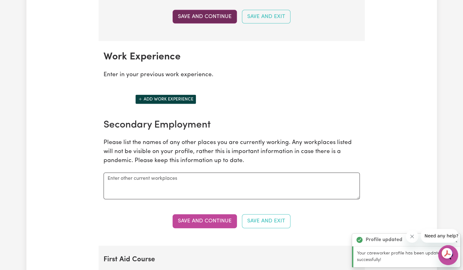
scroll to position [874, 0]
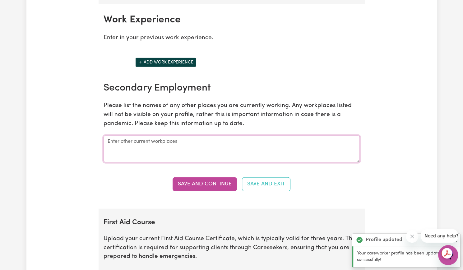
click at [142, 145] on textarea at bounding box center [232, 149] width 256 height 27
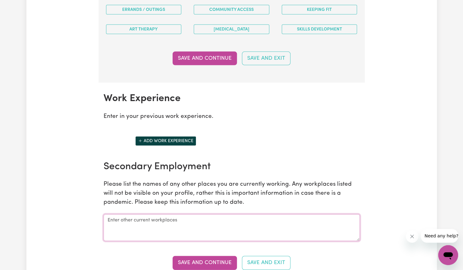
scroll to position [776, 0]
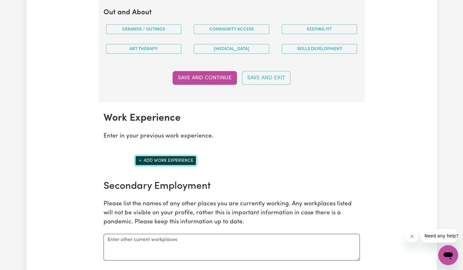
click at [162, 156] on button "Add work experience" at bounding box center [165, 161] width 61 height 10
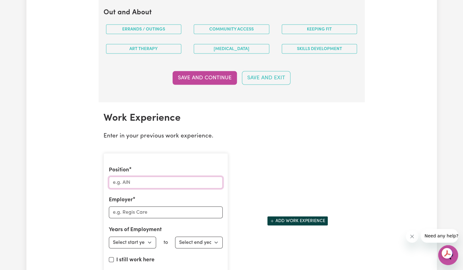
click at [128, 177] on input "Position" at bounding box center [166, 183] width 114 height 12
type input "support worker"
click at [124, 207] on input "Employer" at bounding box center [166, 213] width 114 height 12
type input "Aktrapid"
click at [147, 237] on select "Select start year 1951 1952 1953 1954 1955 1956 1957 1958 1959 1960 1961 1962 1…" at bounding box center [133, 243] width 48 height 12
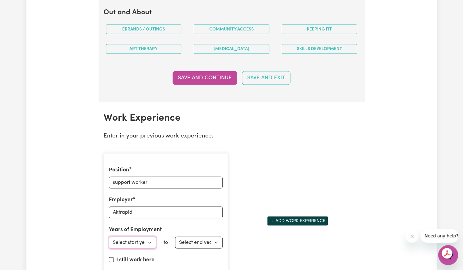
select select "2025"
click at [109, 237] on select "Select start year 1951 1952 1953 1954 1955 1956 1957 1958 1959 1960 1961 1962 1…" at bounding box center [133, 243] width 48 height 12
click at [189, 237] on select "Select end year 1951 1952 1953 1954 1955 1956 1957 1958 1959 1960 1961 1962 196…" at bounding box center [199, 243] width 48 height 12
click at [160, 257] on div "I still work here" at bounding box center [166, 261] width 114 height 11
click at [111, 257] on input "I still work here" at bounding box center [111, 259] width 5 height 5
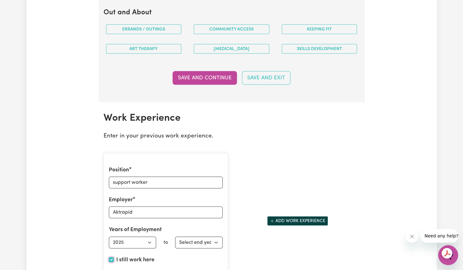
checkbox input "true"
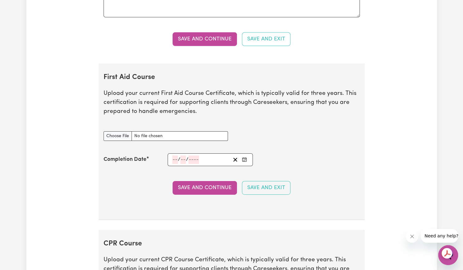
scroll to position [1144, 0]
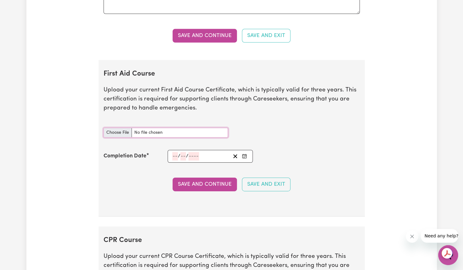
click at [114, 128] on input "First Aid Course document" at bounding box center [166, 133] width 124 height 10
click at [124, 128] on input "First Aid Course document" at bounding box center [166, 133] width 124 height 10
type input "C:\fakepath\doc.pdf"
click at [178, 153] on span "/" at bounding box center [179, 156] width 2 height 6
click at [176, 152] on input "number" at bounding box center [175, 156] width 6 height 8
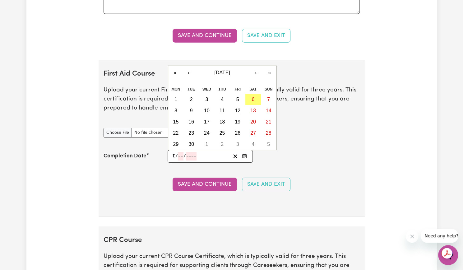
type input "17"
type input "05"
type input "202"
type input "2024-05-17"
type input "5"
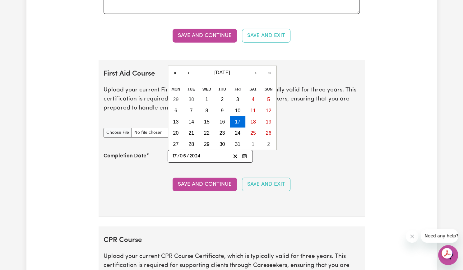
type input "2024"
click at [177, 200] on section "First Aid Course Upload your current First Aid Course Certificate, which is typ…" at bounding box center [232, 138] width 266 height 156
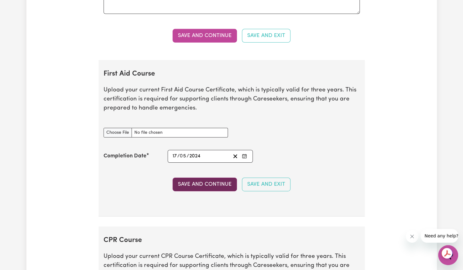
click at [204, 178] on button "Save and Continue" at bounding box center [205, 185] width 64 height 14
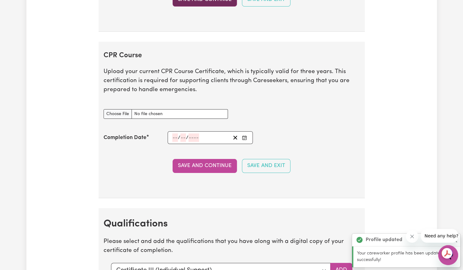
scroll to position [1364, 0]
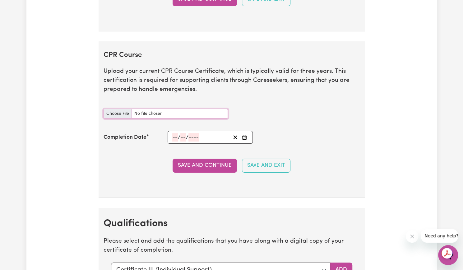
click at [114, 109] on input "CPR Course document" at bounding box center [166, 114] width 124 height 10
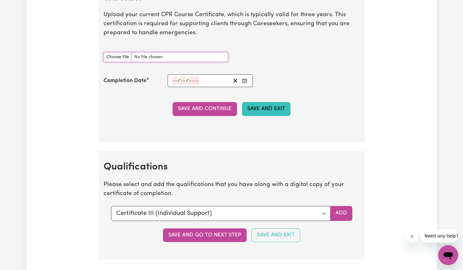
scroll to position [1420, 0]
click at [304, 206] on select "Select a qualification to add... Certificate III (Individual Support) Certifica…" at bounding box center [221, 213] width 220 height 15
select select "Certificate IV (Ageing Support)"
click at [111, 206] on select "Select a qualification to add... Certificate III (Individual Support) Certifica…" at bounding box center [221, 213] width 220 height 15
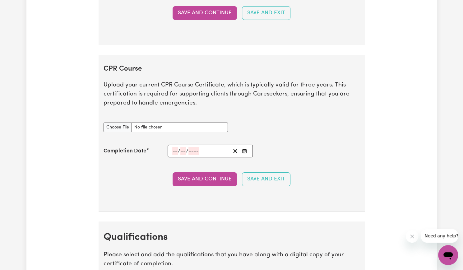
scroll to position [1349, 0]
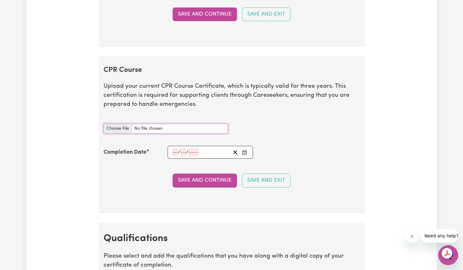
click at [120, 124] on input "CPR Course document" at bounding box center [166, 129] width 124 height 10
type input "C:\fakepath\CPR certificate.pdf"
click at [172, 148] on input "number" at bounding box center [175, 152] width 6 height 8
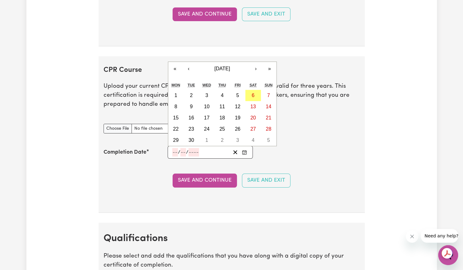
click at [175, 148] on input "number" at bounding box center [175, 152] width 6 height 8
type input "24"
type input "06"
type input "202"
type input "2025-06-24"
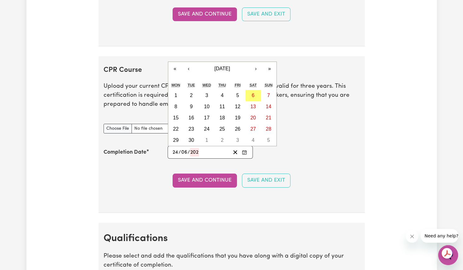
type input "6"
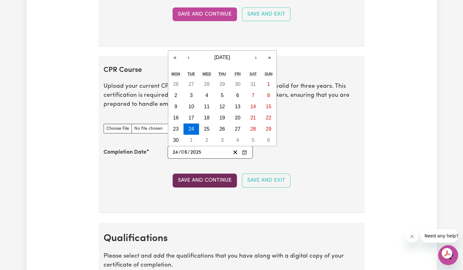
type input "2025"
click at [213, 176] on button "Save and Continue" at bounding box center [205, 181] width 64 height 14
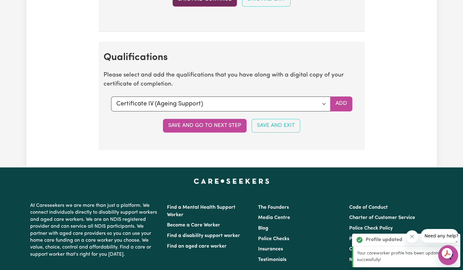
scroll to position [1565, 0]
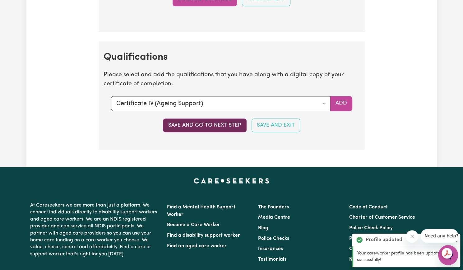
click at [217, 119] on button "Save and go to next step" at bounding box center [205, 126] width 84 height 14
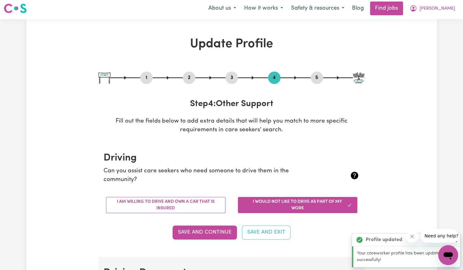
scroll to position [0, 0]
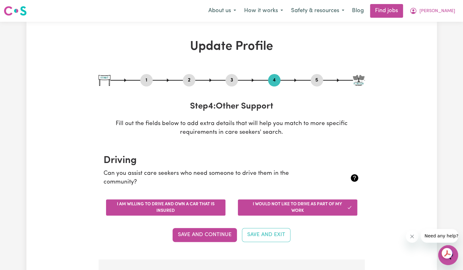
click at [185, 207] on button "I am willing to drive and own a car that is insured" at bounding box center [165, 207] width 119 height 16
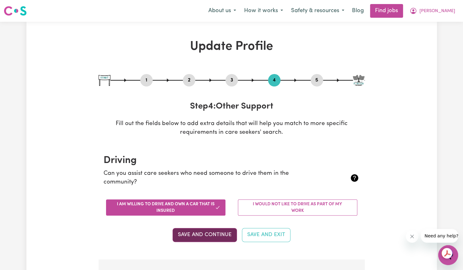
click at [199, 238] on button "Save and Continue" at bounding box center [205, 235] width 64 height 14
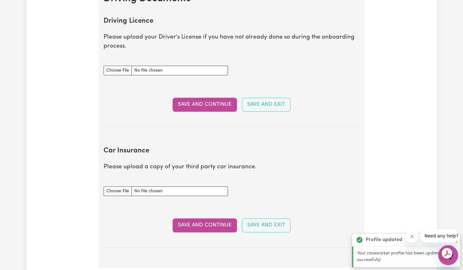
scroll to position [283, 0]
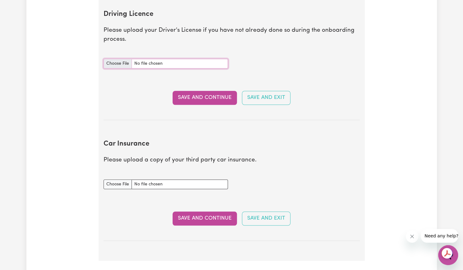
click at [121, 63] on input "Driving Licence document" at bounding box center [166, 64] width 124 height 10
type input "C:\fakepath\PROBATIONARY DRIVER LICENCE.pdf"
click at [121, 181] on input "Car Insurance document" at bounding box center [166, 184] width 124 height 10
type input "C:\fakepath\My car insurance.PDF"
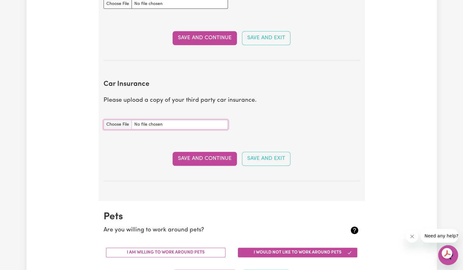
scroll to position [350, 0]
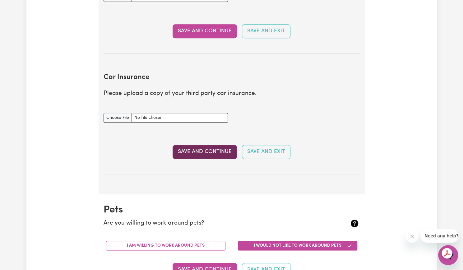
click at [201, 153] on button "Save and Continue" at bounding box center [205, 152] width 64 height 14
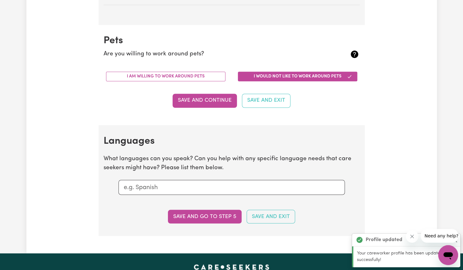
scroll to position [555, 0]
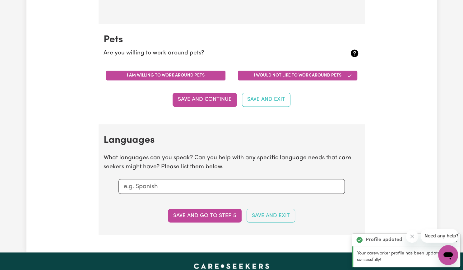
click at [179, 73] on button "I am willing to work around pets" at bounding box center [165, 76] width 119 height 10
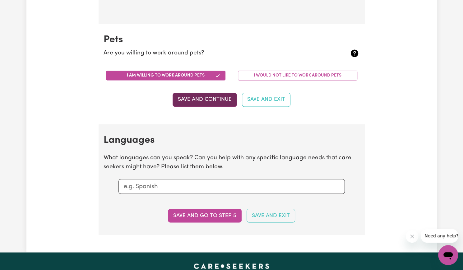
click at [204, 100] on button "Save and Continue" at bounding box center [205, 100] width 64 height 14
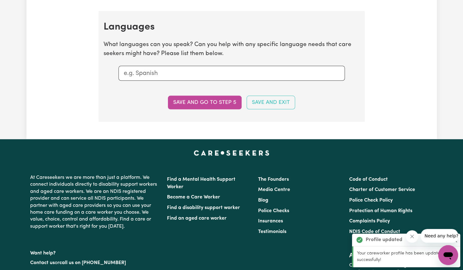
scroll to position [690, 0]
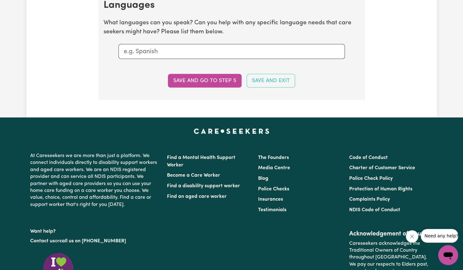
click at [161, 52] on input "text" at bounding box center [232, 51] width 216 height 9
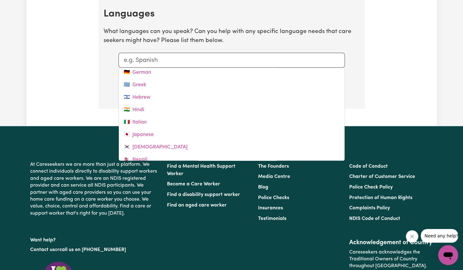
scroll to position [140, 0]
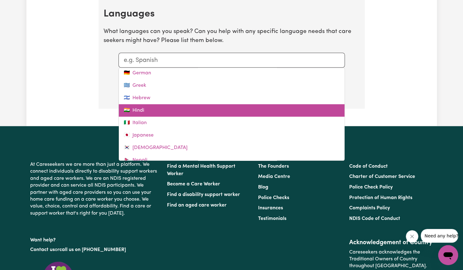
click at [145, 112] on link "🇮🇳 Hindi" at bounding box center [232, 110] width 226 height 12
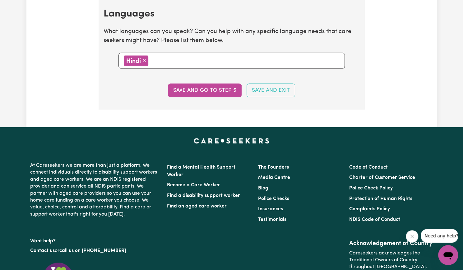
click at [165, 68] on section "Languages What languages can you speak? Can you help with any specific language…" at bounding box center [232, 54] width 266 height 112
click at [166, 63] on div "Hindi × Remove" at bounding box center [232, 60] width 216 height 10
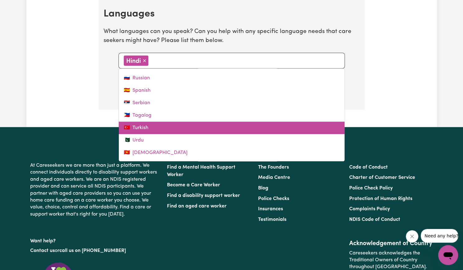
scroll to position [248, 0]
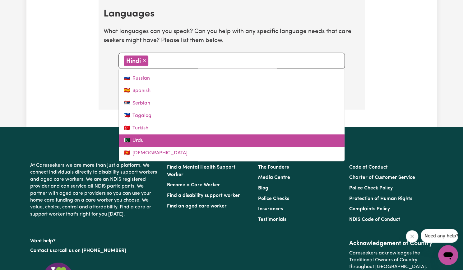
click at [144, 135] on link "🇵🇰 Urdu" at bounding box center [232, 140] width 226 height 12
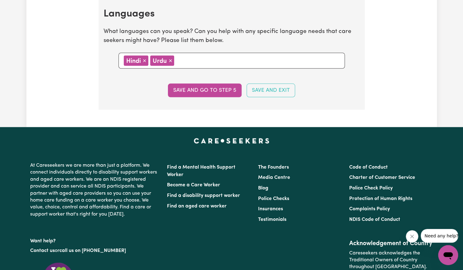
click at [198, 56] on input "text" at bounding box center [257, 59] width 163 height 9
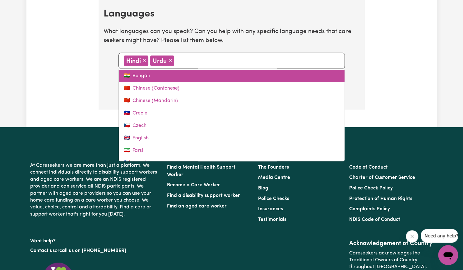
scroll to position [84, 0]
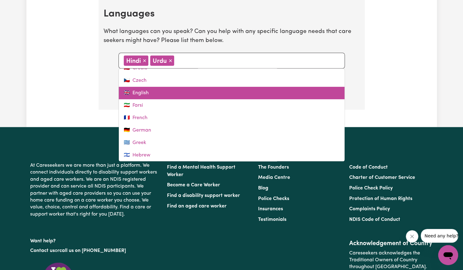
click at [143, 91] on link "🇬🇧 English" at bounding box center [232, 93] width 226 height 12
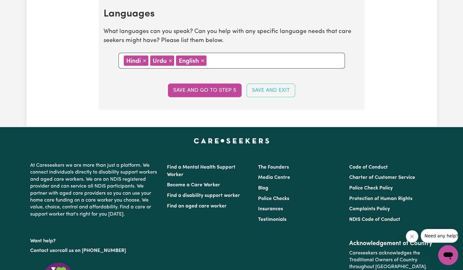
click at [239, 61] on input "text" at bounding box center [273, 59] width 131 height 9
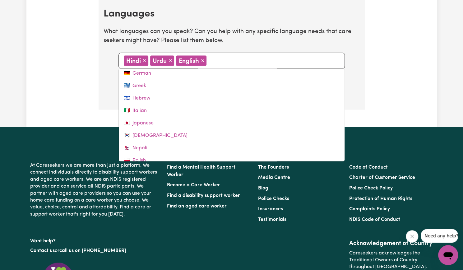
scroll to position [223, 0]
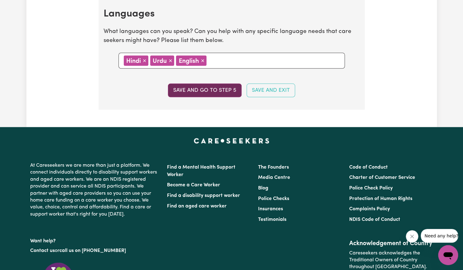
click at [221, 88] on button "Save and go to step 5" at bounding box center [205, 90] width 74 height 14
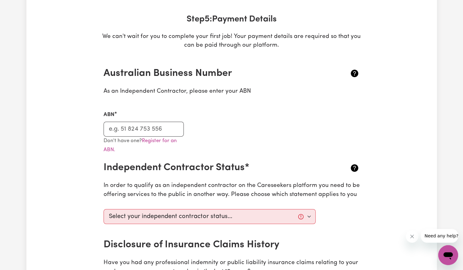
scroll to position [121, 0]
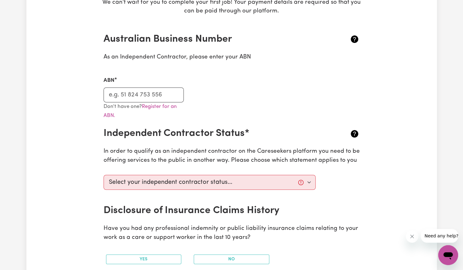
click at [211, 121] on div "Don't have one? Register for an ABN." at bounding box center [232, 115] width 264 height 26
click at [145, 94] on input "ABN" at bounding box center [144, 94] width 81 height 15
type input "85473157699"
click at [185, 121] on div "Don't have one? Register for an ABN." at bounding box center [144, 115] width 88 height 26
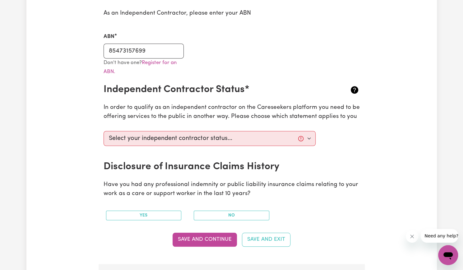
scroll to position [177, 0]
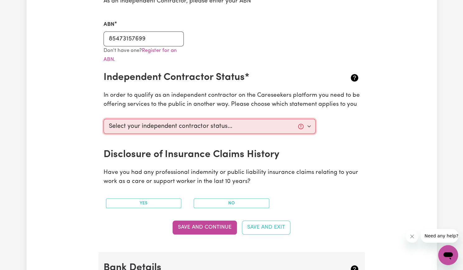
click at [205, 129] on select "Select your independent contractor status... I am providing services through an…" at bounding box center [210, 126] width 212 height 15
select select "I am working in another industry"
click at [104, 119] on select "Select your independent contractor status... I am providing services through an…" at bounding box center [210, 126] width 212 height 15
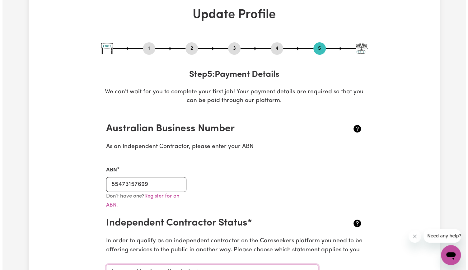
scroll to position [0, 0]
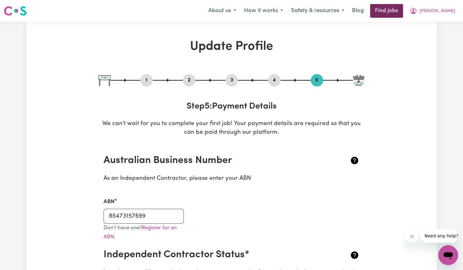
click at [403, 11] on link "Find jobs" at bounding box center [386, 11] width 33 height 14
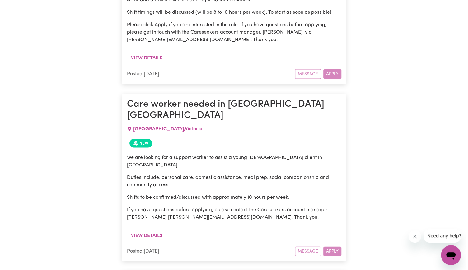
scroll to position [623, 0]
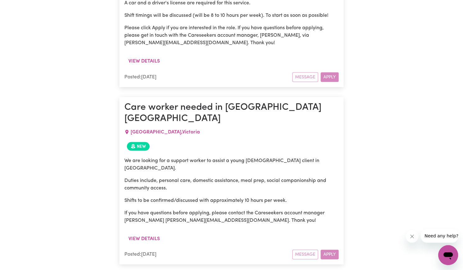
click at [193, 102] on h1 "Care worker needed in Avondale Heights VIC" at bounding box center [231, 113] width 214 height 23
click at [331, 249] on div "Message Apply" at bounding box center [315, 254] width 46 height 10
click at [325, 249] on div "Message Apply" at bounding box center [315, 254] width 46 height 10
click at [244, 233] on div "View details" at bounding box center [231, 241] width 214 height 17
click at [144, 233] on button "View details" at bounding box center [144, 239] width 40 height 12
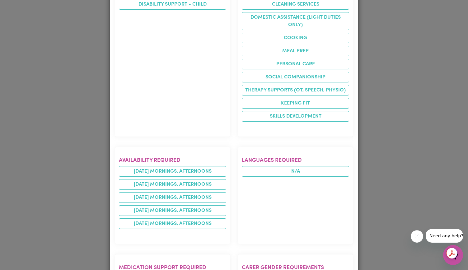
scroll to position [274, 0]
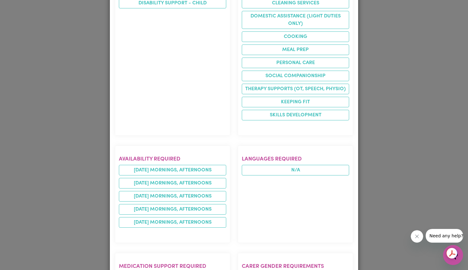
click at [373, 165] on div "Job Details Care worker needed in Avondale Heights VIC AVONDALE HEIGHTS , Victo…" at bounding box center [234, 135] width 468 height 270
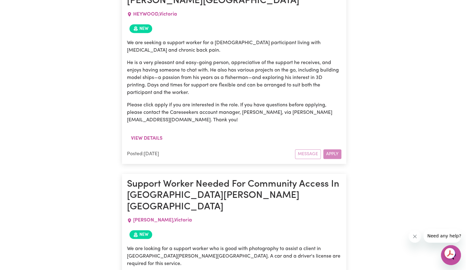
scroll to position [1554, 0]
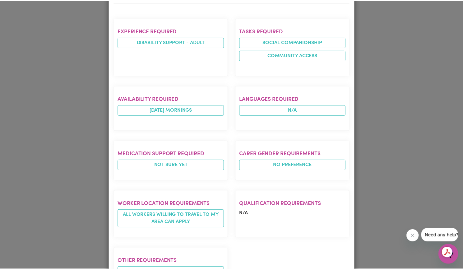
scroll to position [0, 0]
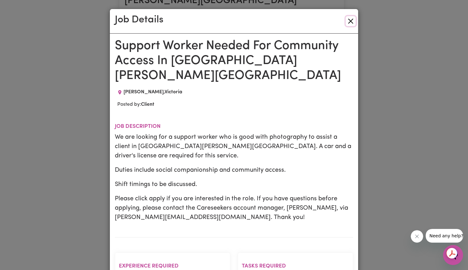
click at [352, 21] on button "Close" at bounding box center [351, 21] width 10 height 10
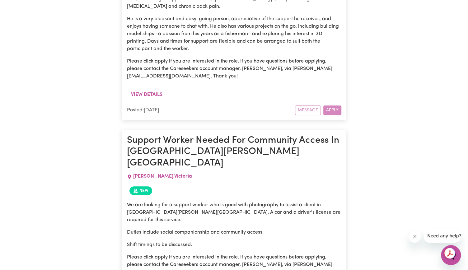
scroll to position [1598, 0]
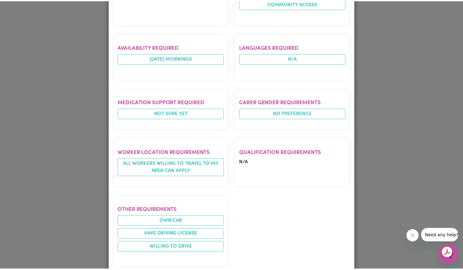
scroll to position [0, 0]
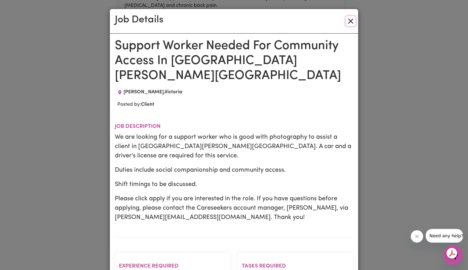
click at [350, 21] on button "Close" at bounding box center [351, 21] width 10 height 10
